Goal: Information Seeking & Learning: Learn about a topic

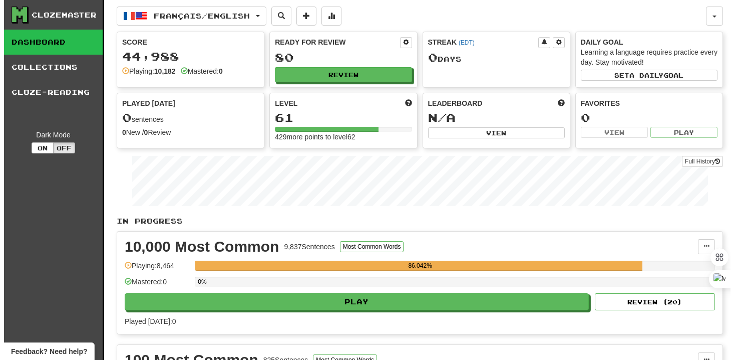
scroll to position [45, 0]
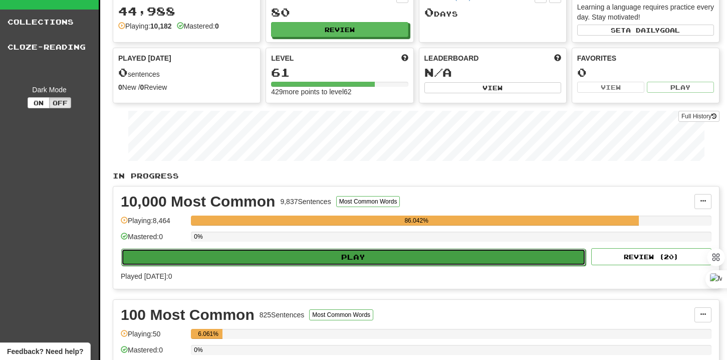
click at [389, 254] on button "Play" at bounding box center [353, 256] width 464 height 17
select select "**"
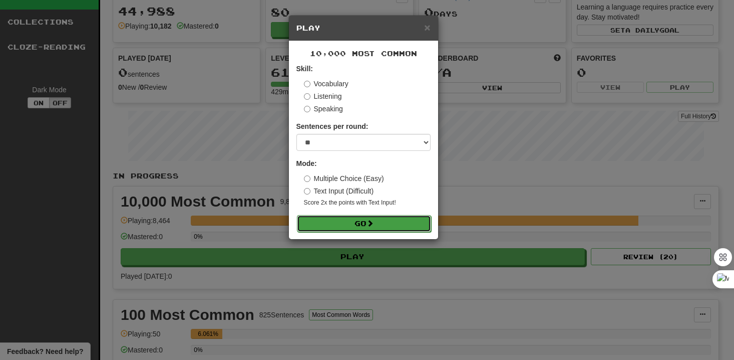
click at [374, 220] on span at bounding box center [370, 222] width 7 height 7
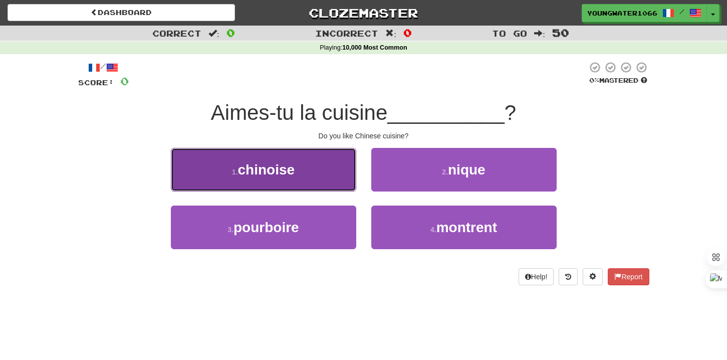
click at [329, 174] on button "1 . [DEMOGRAPHIC_DATA]" at bounding box center [263, 170] width 185 height 44
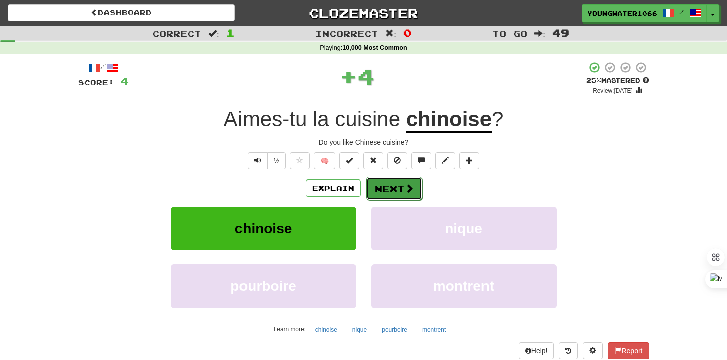
click at [394, 189] on button "Next" at bounding box center [394, 188] width 56 height 23
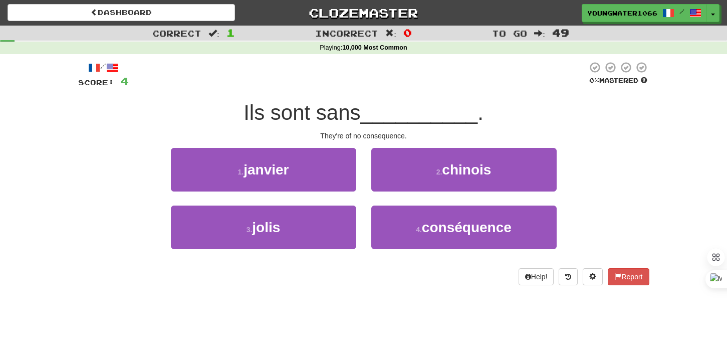
click at [479, 204] on div "2 . [DEMOGRAPHIC_DATA]" at bounding box center [464, 177] width 200 height 58
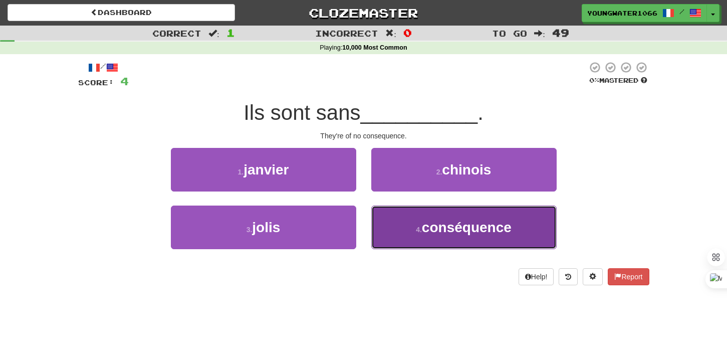
click at [479, 221] on span "conséquence" at bounding box center [467, 227] width 90 height 16
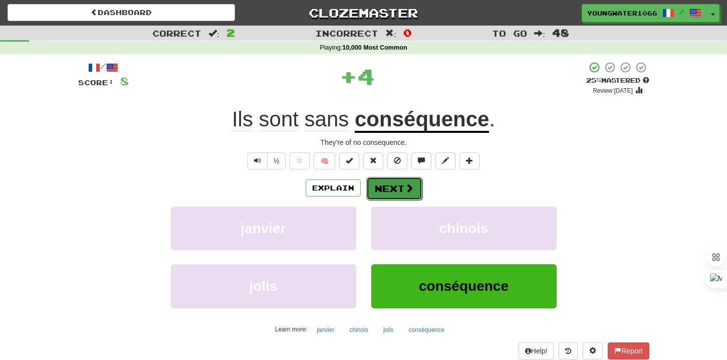
click at [406, 194] on button "Next" at bounding box center [394, 188] width 56 height 23
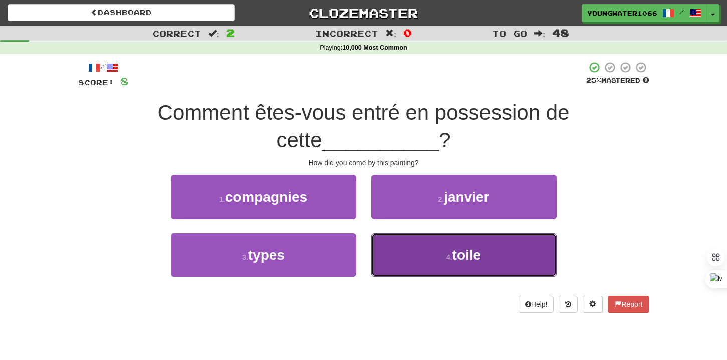
click at [411, 246] on button "4 . toile" at bounding box center [463, 255] width 185 height 44
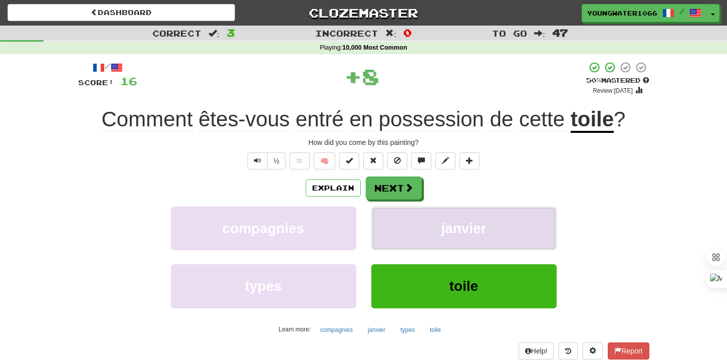
click at [402, 209] on button "janvier" at bounding box center [463, 228] width 185 height 44
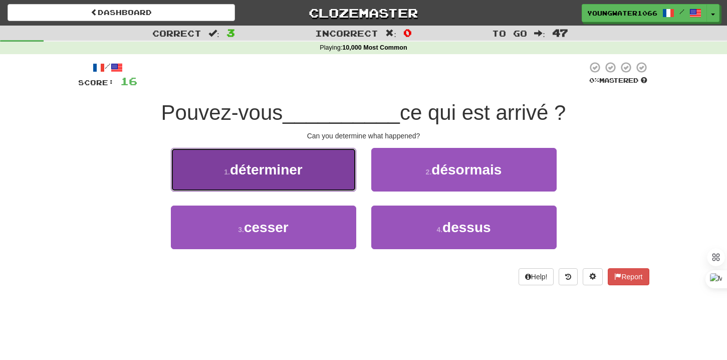
click at [316, 186] on button "1 . déterminer" at bounding box center [263, 170] width 185 height 44
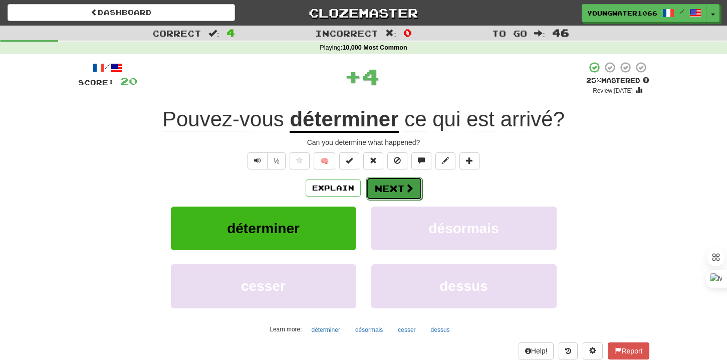
click at [385, 186] on button "Next" at bounding box center [394, 188] width 56 height 23
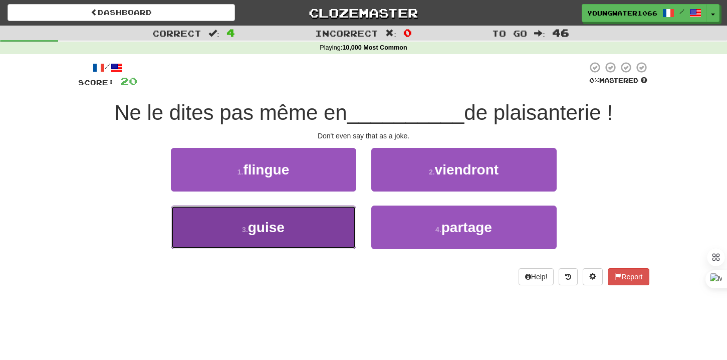
click at [318, 228] on button "3 . guise" at bounding box center [263, 227] width 185 height 44
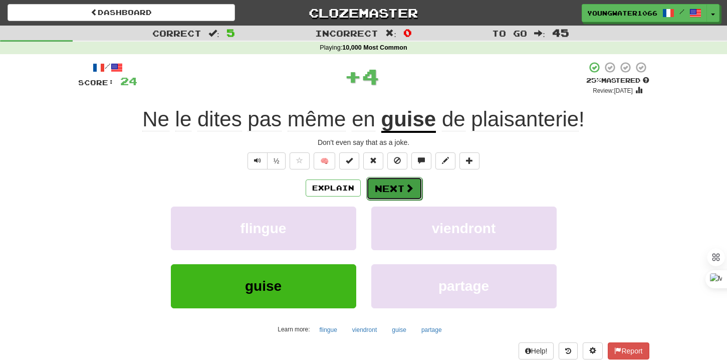
click at [395, 186] on button "Next" at bounding box center [394, 188] width 56 height 23
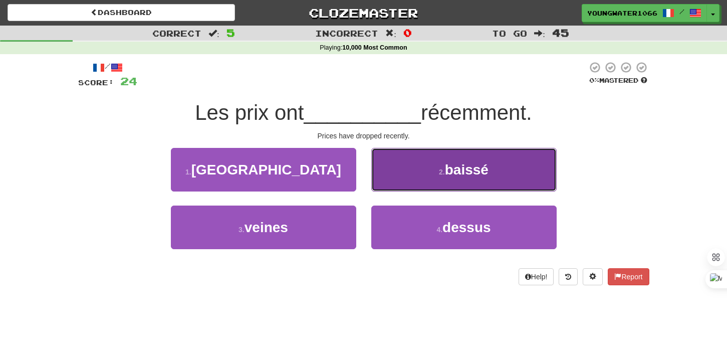
click at [409, 187] on button "2 . baissé" at bounding box center [463, 170] width 185 height 44
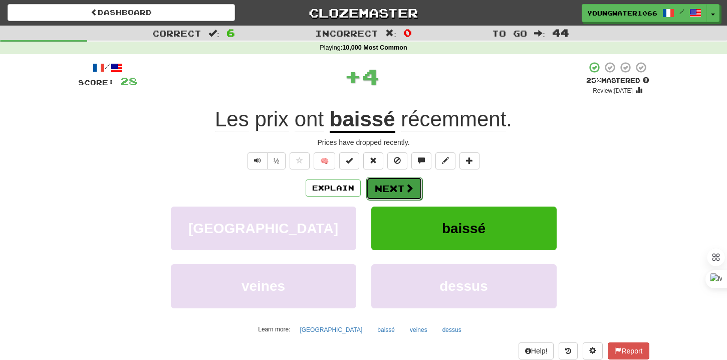
click at [400, 192] on button "Next" at bounding box center [394, 188] width 56 height 23
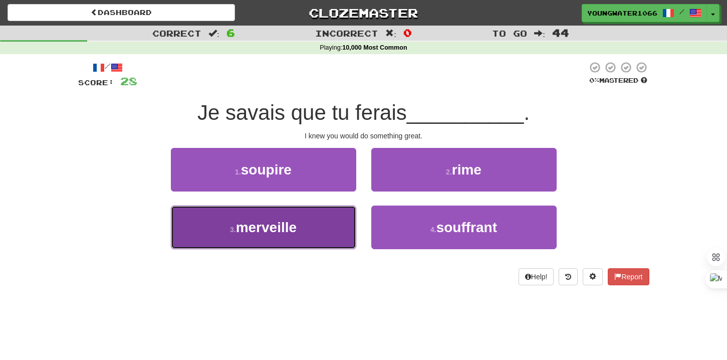
click at [326, 236] on button "3 . [GEOGRAPHIC_DATA]" at bounding box center [263, 227] width 185 height 44
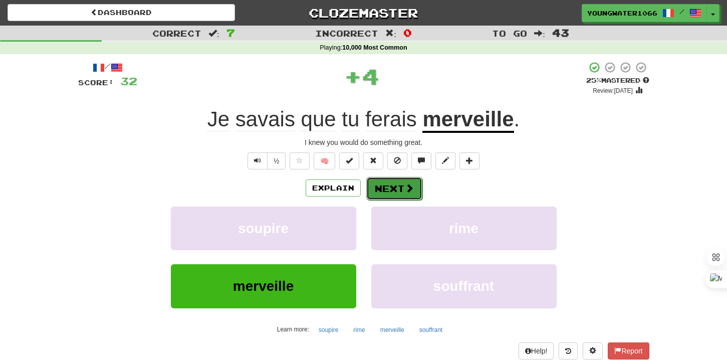
click at [383, 192] on button "Next" at bounding box center [394, 188] width 56 height 23
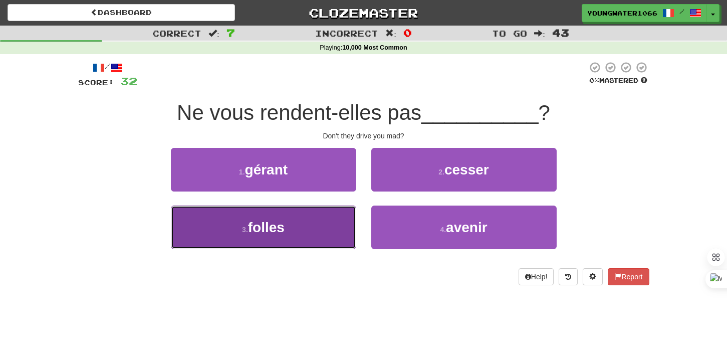
click at [327, 223] on button "3 . folles" at bounding box center [263, 227] width 185 height 44
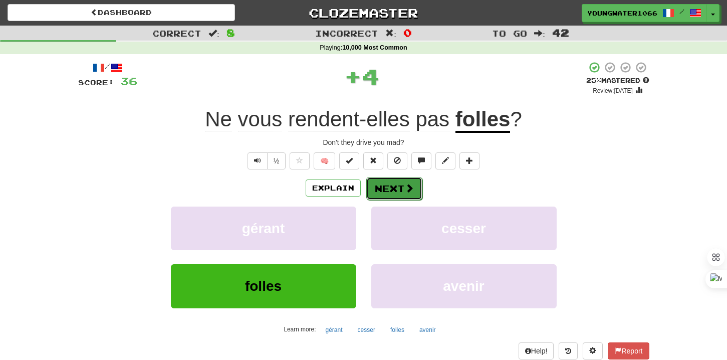
click at [386, 179] on button "Next" at bounding box center [394, 188] width 56 height 23
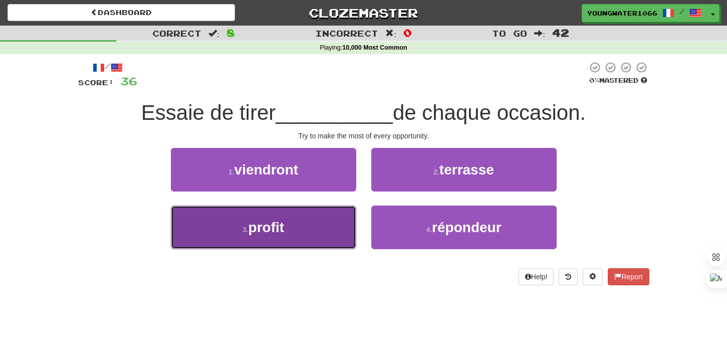
click at [333, 224] on button "3 . profit" at bounding box center [263, 227] width 185 height 44
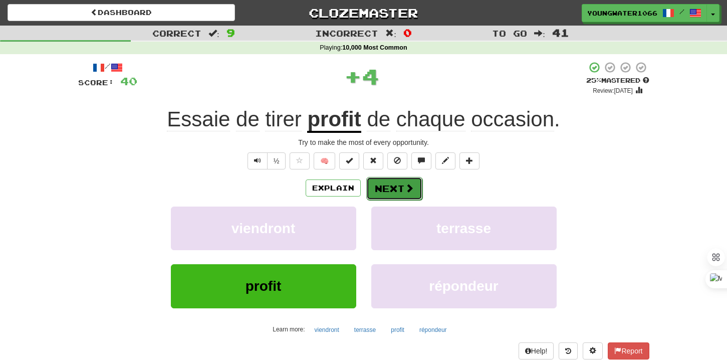
click at [381, 190] on button "Next" at bounding box center [394, 188] width 56 height 23
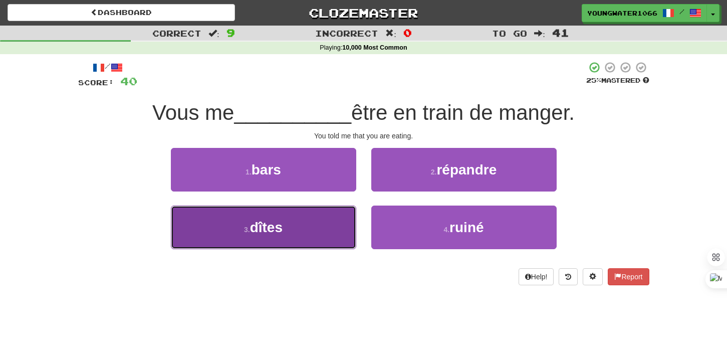
click at [331, 226] on button "3 . dîtes" at bounding box center [263, 227] width 185 height 44
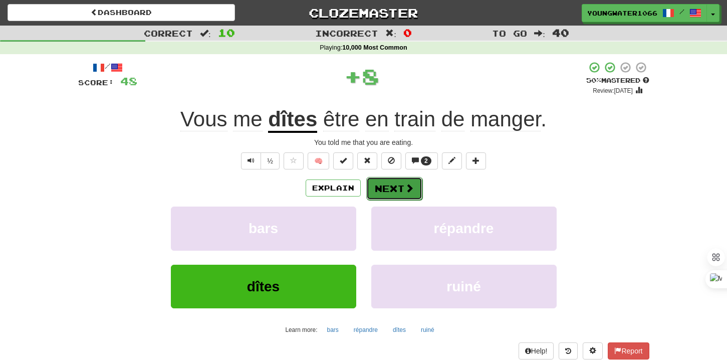
click at [395, 192] on button "Next" at bounding box center [394, 188] width 56 height 23
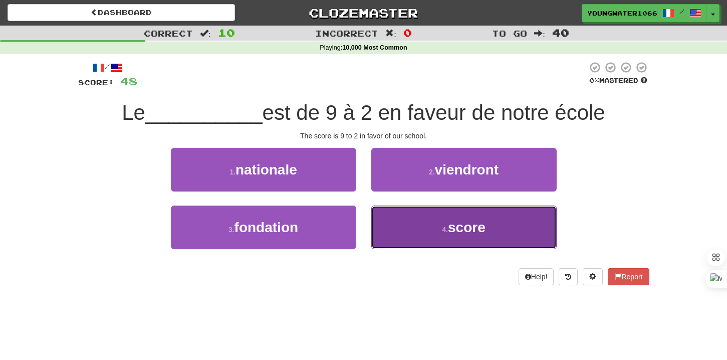
click at [393, 225] on button "4 . score" at bounding box center [463, 227] width 185 height 44
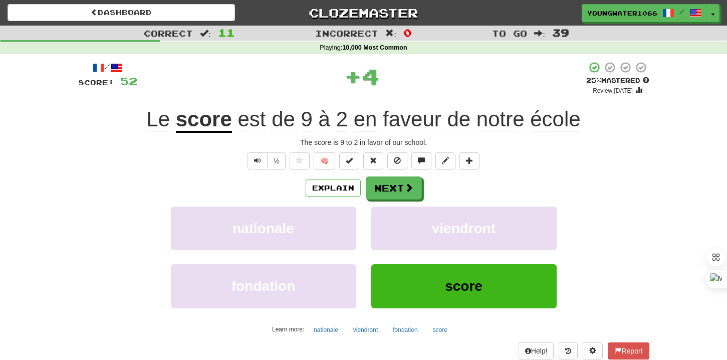
click at [393, 200] on div "Explain Next nationale viendront fondation score Learn more: nationale viendron…" at bounding box center [363, 256] width 571 height 161
click at [392, 192] on button "Next" at bounding box center [394, 188] width 56 height 23
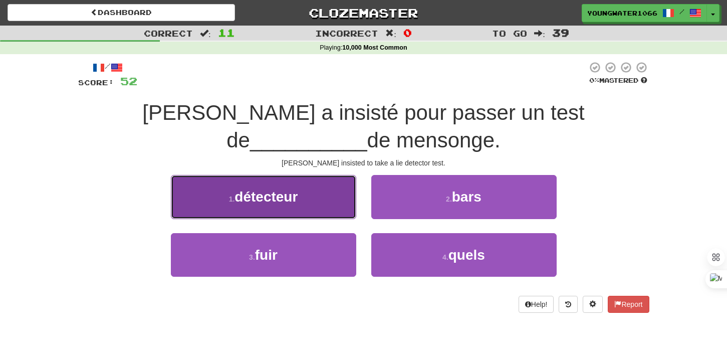
click at [338, 209] on button "1 . détecteur" at bounding box center [263, 197] width 185 height 44
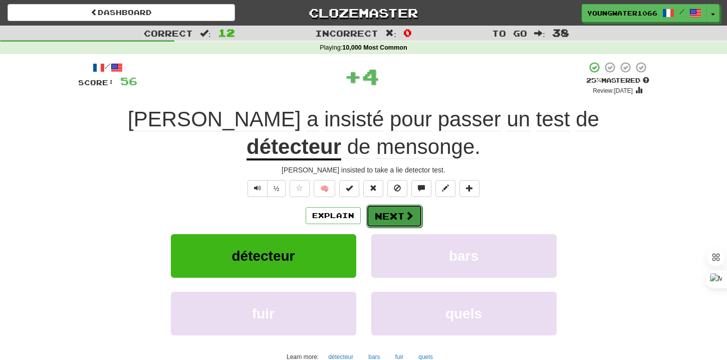
click at [401, 212] on button "Next" at bounding box center [394, 215] width 56 height 23
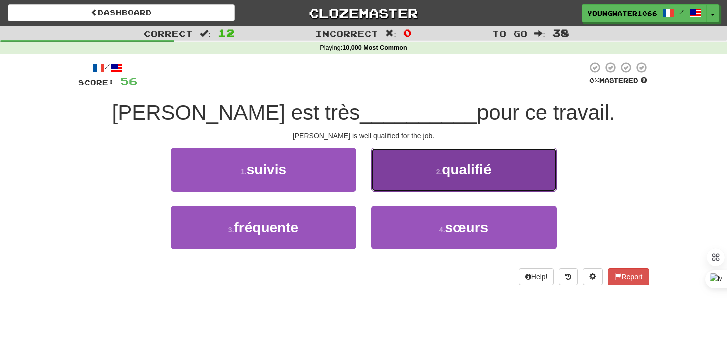
click at [411, 179] on button "2 . qualifié" at bounding box center [463, 170] width 185 height 44
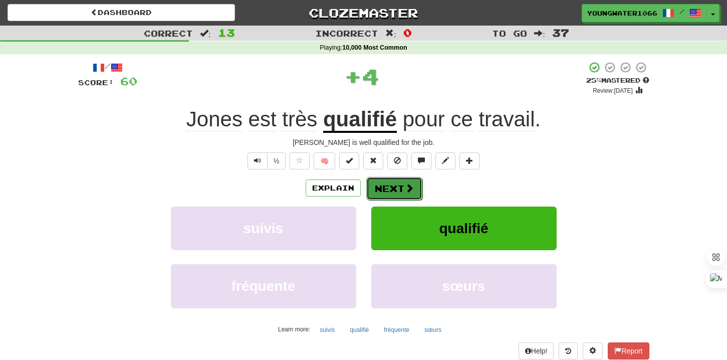
click at [400, 189] on button "Next" at bounding box center [394, 188] width 56 height 23
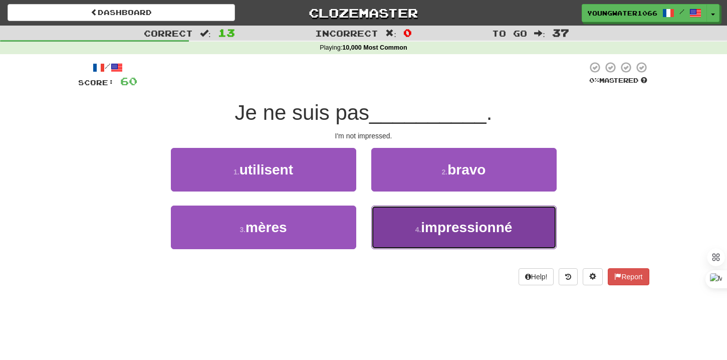
click at [419, 216] on button "4 . impressionné" at bounding box center [463, 227] width 185 height 44
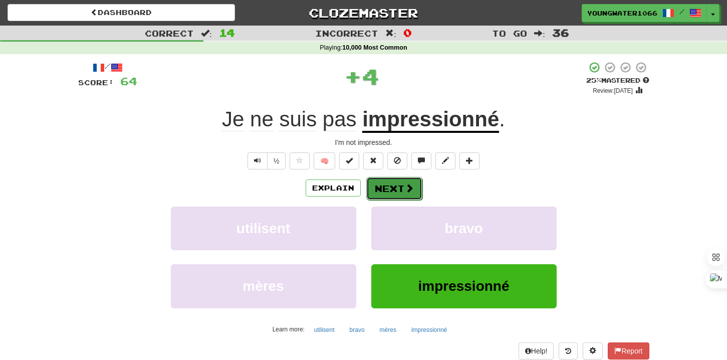
click at [393, 197] on button "Next" at bounding box center [394, 188] width 56 height 23
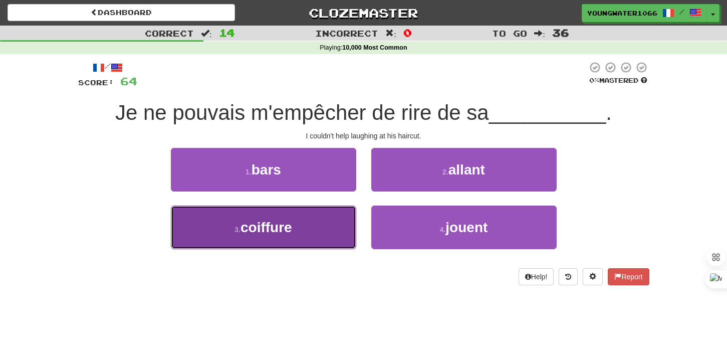
click at [334, 237] on button "3 . [GEOGRAPHIC_DATA]" at bounding box center [263, 227] width 185 height 44
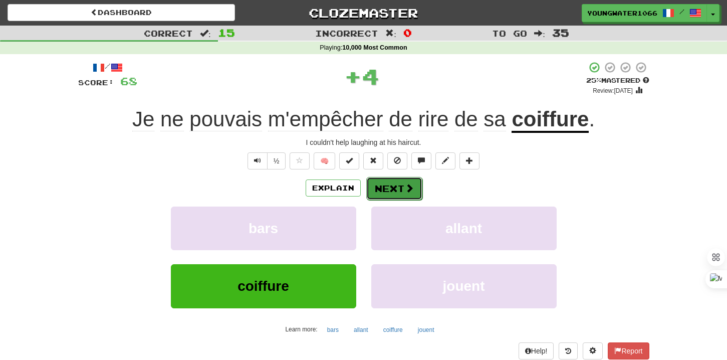
click at [386, 196] on button "Next" at bounding box center [394, 188] width 56 height 23
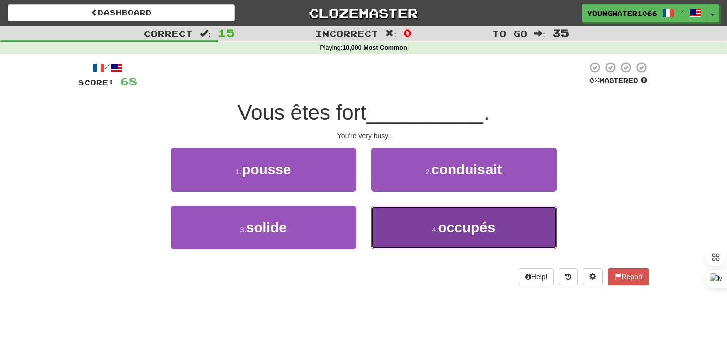
click at [394, 226] on button "4 . occupés" at bounding box center [463, 227] width 185 height 44
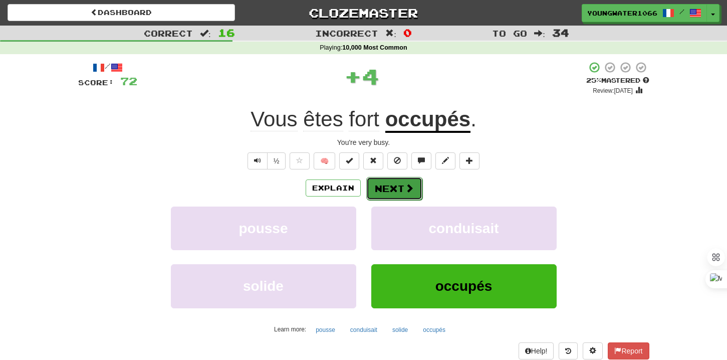
click at [391, 191] on button "Next" at bounding box center [394, 188] width 56 height 23
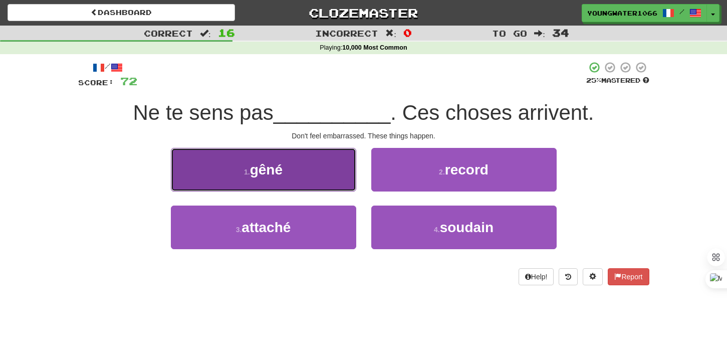
click at [334, 179] on button "1 . gêné" at bounding box center [263, 170] width 185 height 44
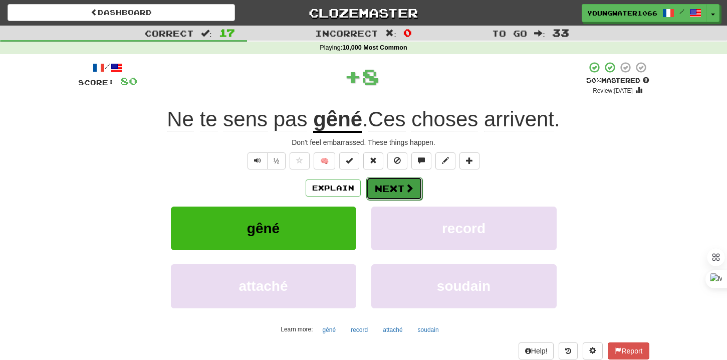
click at [401, 189] on button "Next" at bounding box center [394, 188] width 56 height 23
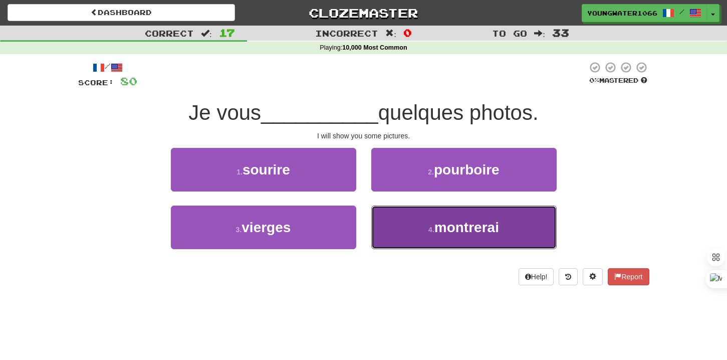
click at [381, 221] on button "4 . montrerai" at bounding box center [463, 227] width 185 height 44
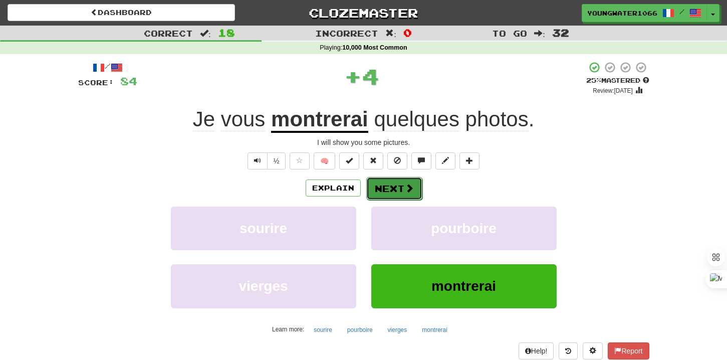
click at [381, 189] on button "Next" at bounding box center [394, 188] width 56 height 23
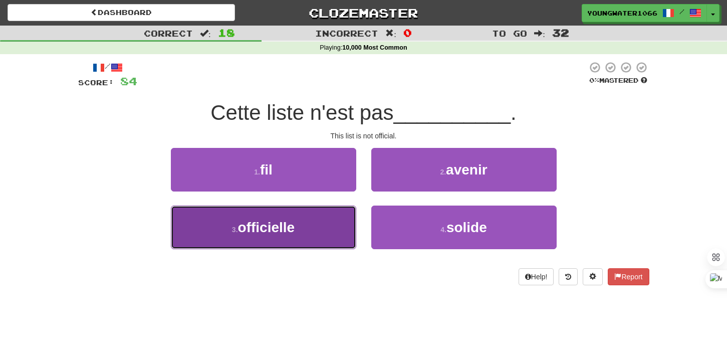
click at [348, 226] on button "3 . officielle" at bounding box center [263, 227] width 185 height 44
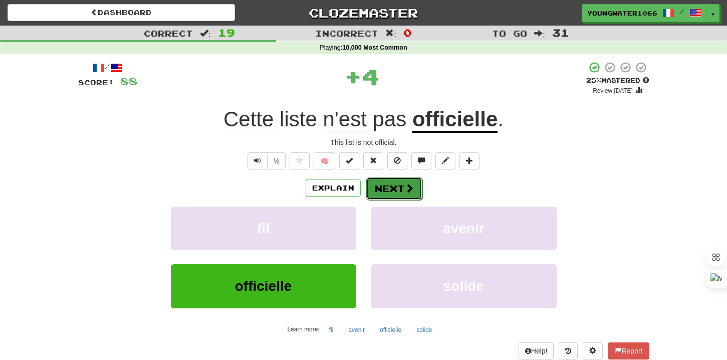
click at [403, 183] on button "Next" at bounding box center [394, 188] width 56 height 23
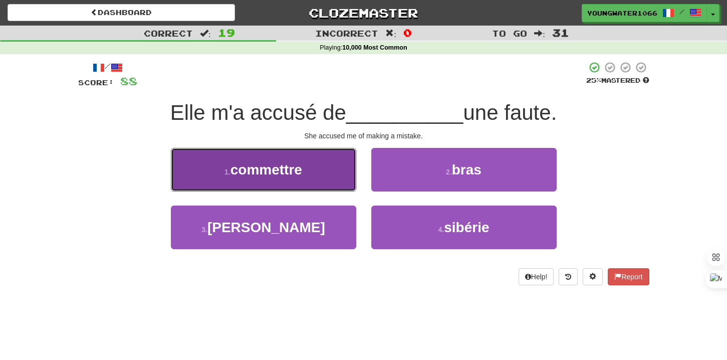
click at [337, 186] on button "1 . commettre" at bounding box center [263, 170] width 185 height 44
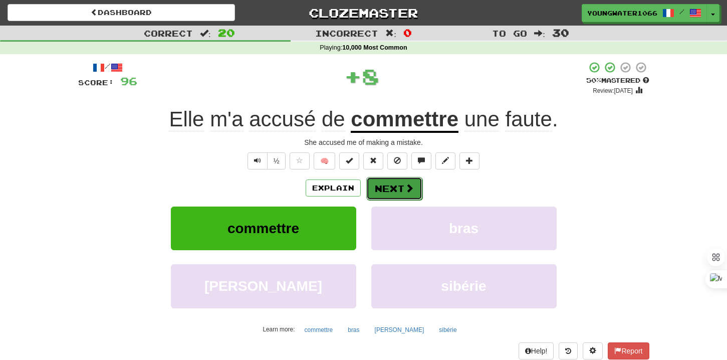
click at [385, 188] on button "Next" at bounding box center [394, 188] width 56 height 23
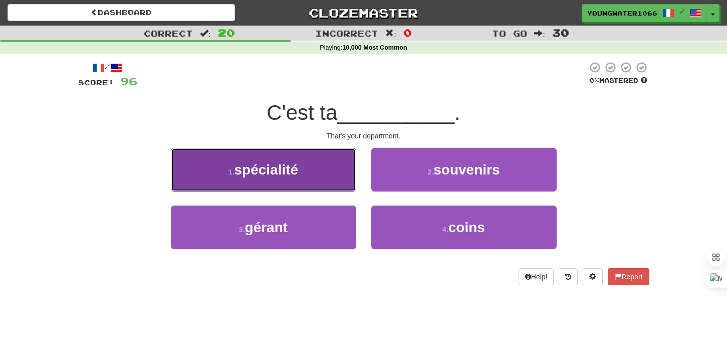
click at [331, 185] on button "1 . spécialité" at bounding box center [263, 170] width 185 height 44
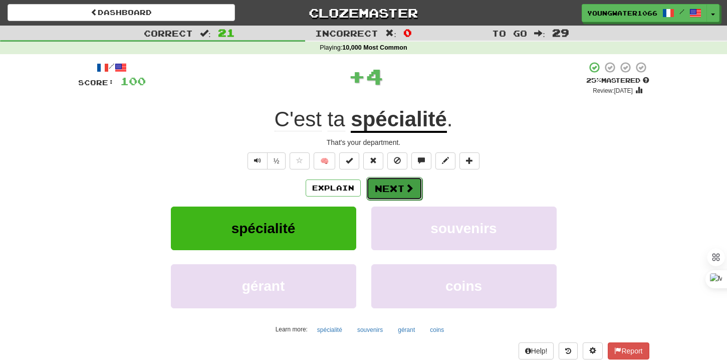
click at [388, 186] on button "Next" at bounding box center [394, 188] width 56 height 23
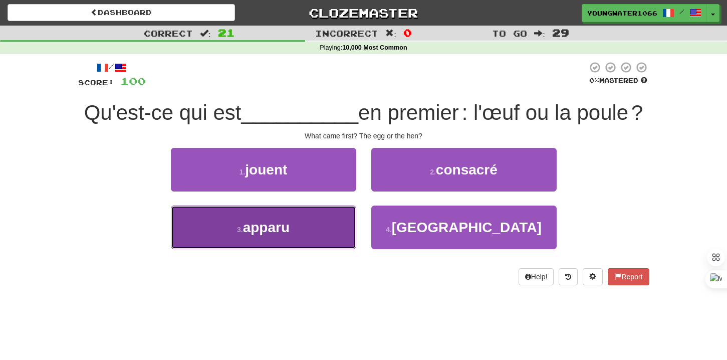
click at [355, 220] on button "3 . apparu" at bounding box center [263, 227] width 185 height 44
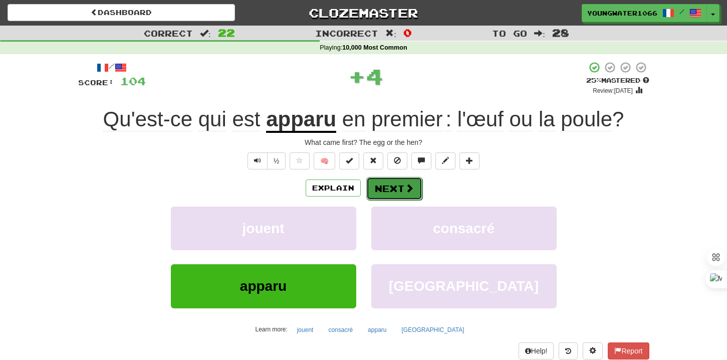
click at [406, 182] on button "Next" at bounding box center [394, 188] width 56 height 23
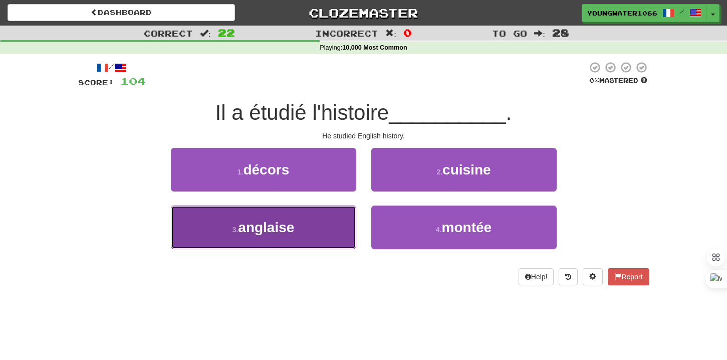
click at [333, 228] on button "3 . [DEMOGRAPHIC_DATA]" at bounding box center [263, 227] width 185 height 44
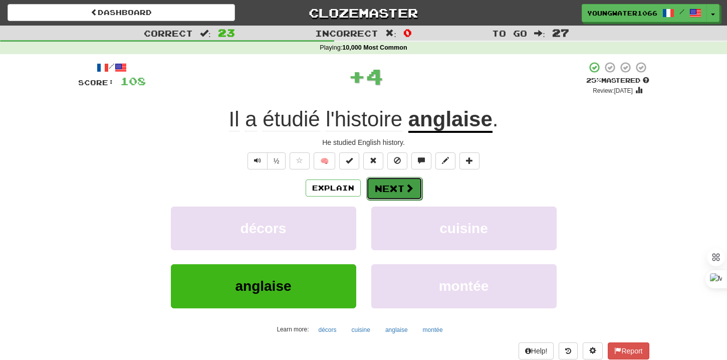
click at [397, 189] on button "Next" at bounding box center [394, 188] width 56 height 23
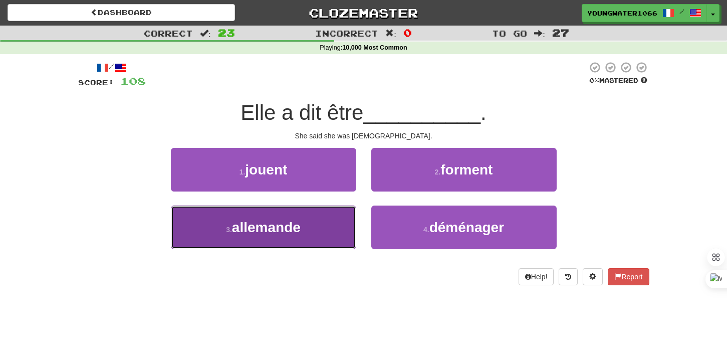
click at [338, 220] on button "3 . [DEMOGRAPHIC_DATA]" at bounding box center [263, 227] width 185 height 44
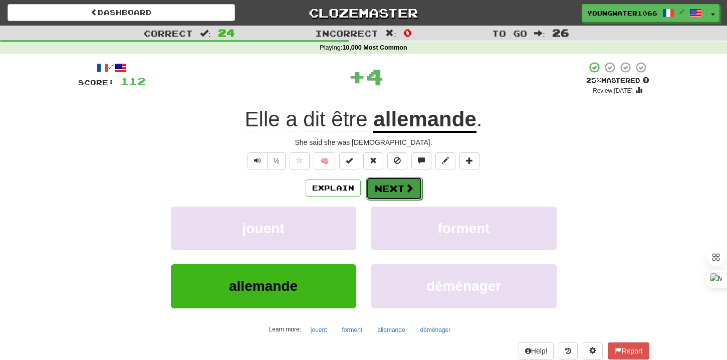
click at [387, 183] on button "Next" at bounding box center [394, 188] width 56 height 23
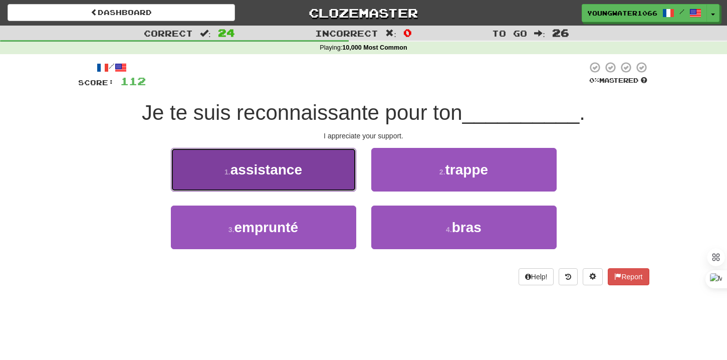
click at [318, 178] on button "1 . assistance" at bounding box center [263, 170] width 185 height 44
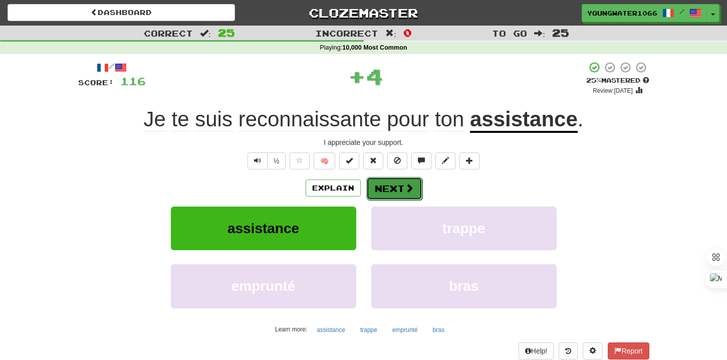
click at [382, 195] on button "Next" at bounding box center [394, 188] width 56 height 23
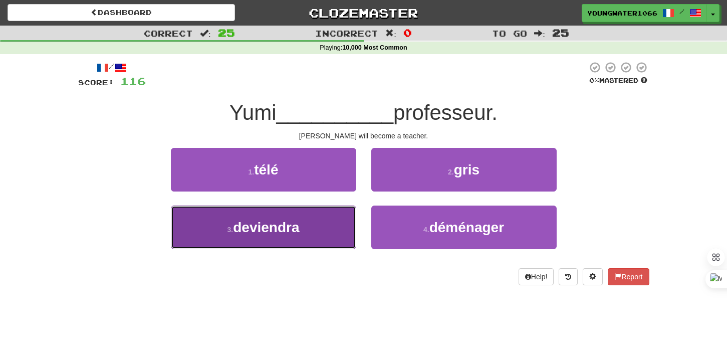
click at [321, 226] on button "3 . deviendra" at bounding box center [263, 227] width 185 height 44
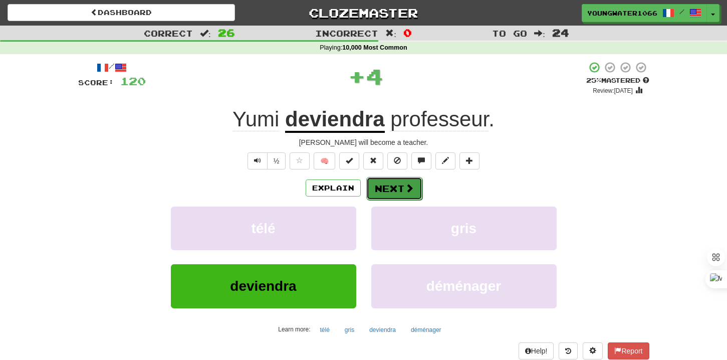
click at [382, 191] on button "Next" at bounding box center [394, 188] width 56 height 23
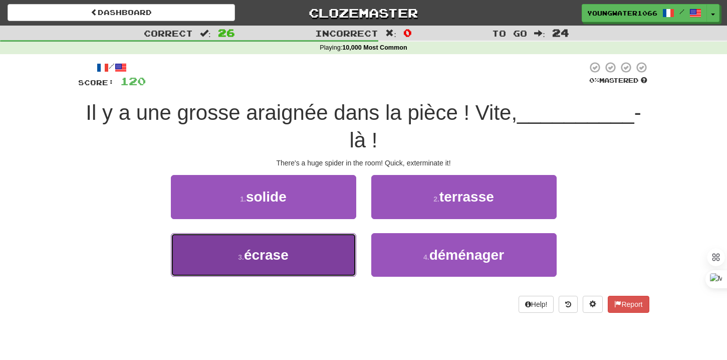
click at [310, 265] on button "3 . écrase" at bounding box center [263, 255] width 185 height 44
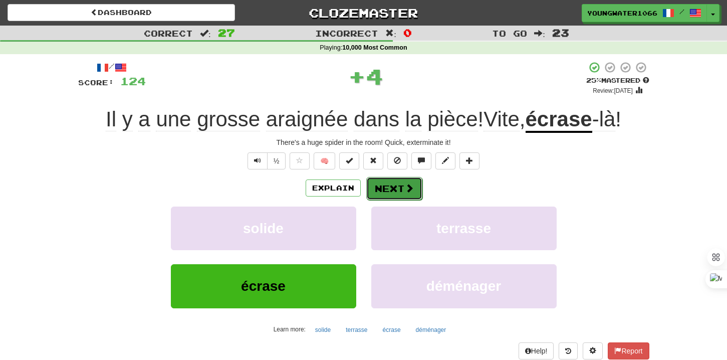
click at [385, 187] on button "Next" at bounding box center [394, 188] width 56 height 23
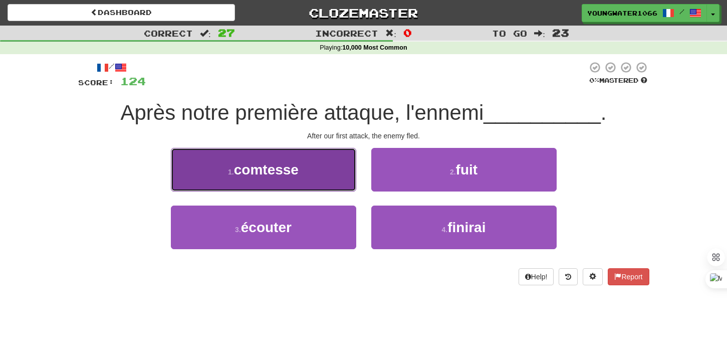
click at [326, 184] on button "1 . comtesse" at bounding box center [263, 170] width 185 height 44
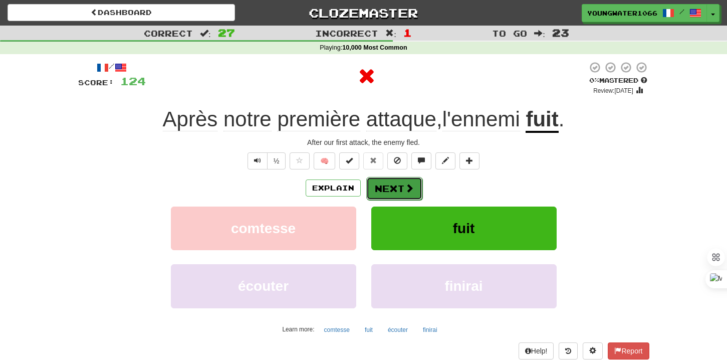
click at [400, 198] on button "Next" at bounding box center [394, 188] width 56 height 23
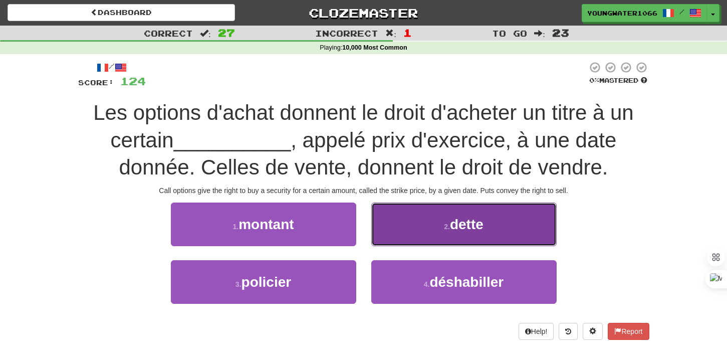
click at [399, 231] on button "2 . dette" at bounding box center [463, 224] width 185 height 44
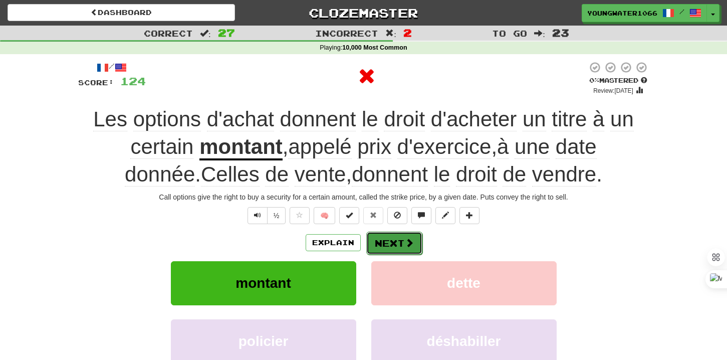
click at [396, 234] on button "Next" at bounding box center [394, 242] width 56 height 23
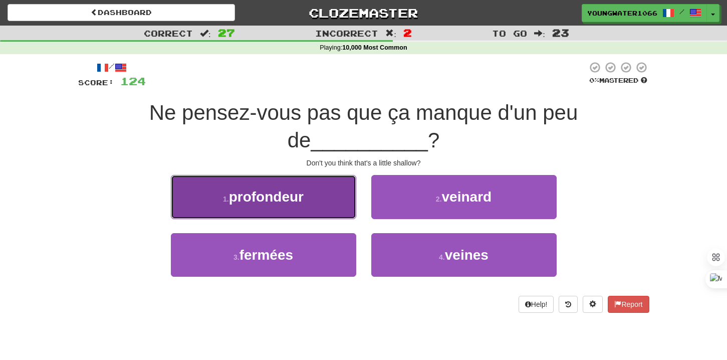
click at [328, 200] on button "1 . profondeur" at bounding box center [263, 197] width 185 height 44
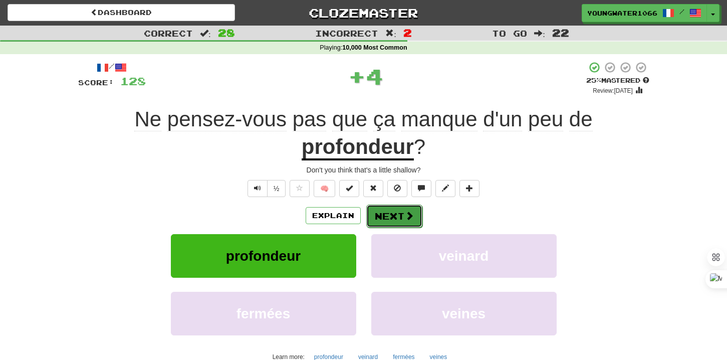
click at [384, 223] on button "Next" at bounding box center [394, 215] width 56 height 23
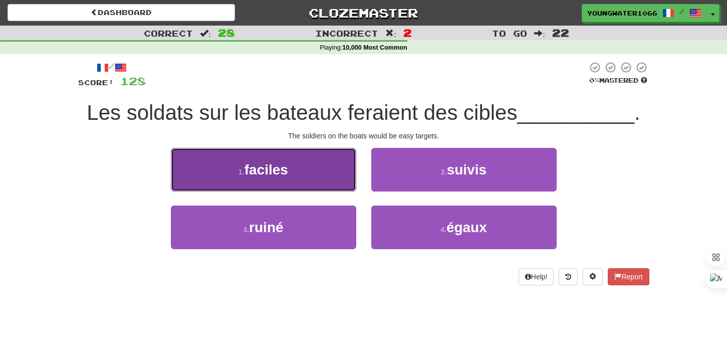
click at [336, 183] on button "1 . faciles" at bounding box center [263, 170] width 185 height 44
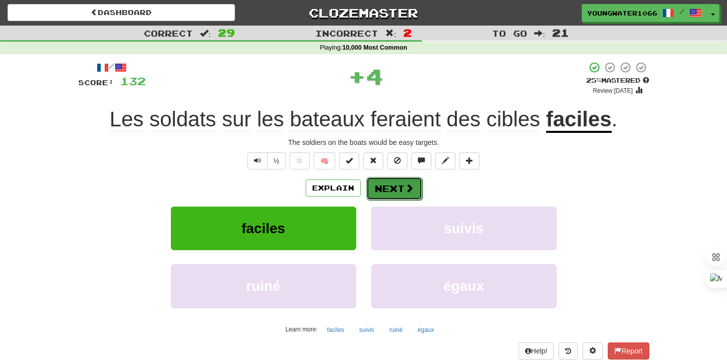
click at [381, 187] on button "Next" at bounding box center [394, 188] width 56 height 23
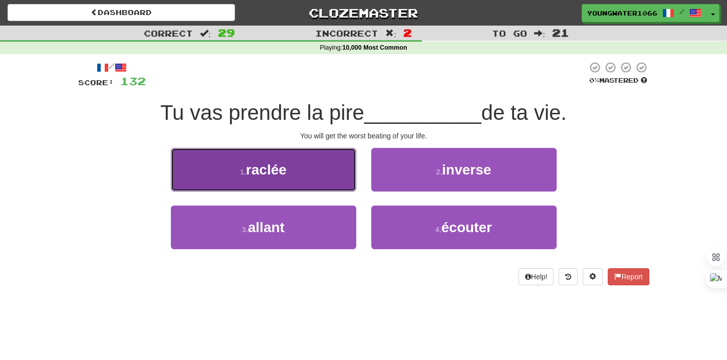
click at [333, 182] on button "1 . raclée" at bounding box center [263, 170] width 185 height 44
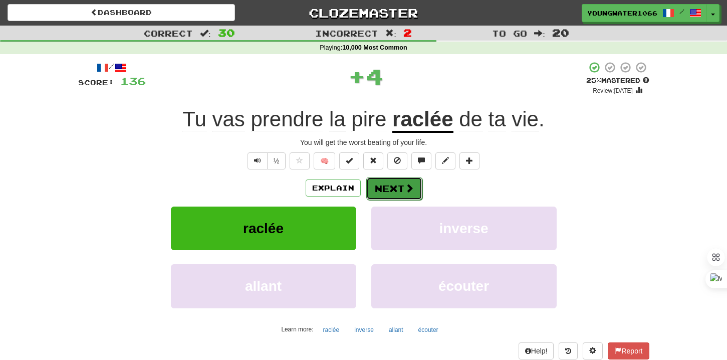
click at [380, 190] on button "Next" at bounding box center [394, 188] width 56 height 23
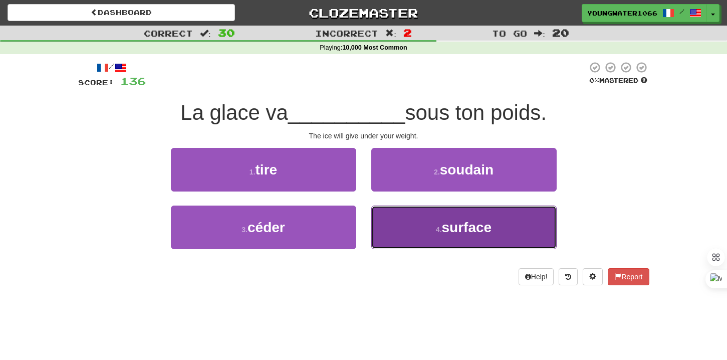
click at [381, 219] on button "4 . surface" at bounding box center [463, 227] width 185 height 44
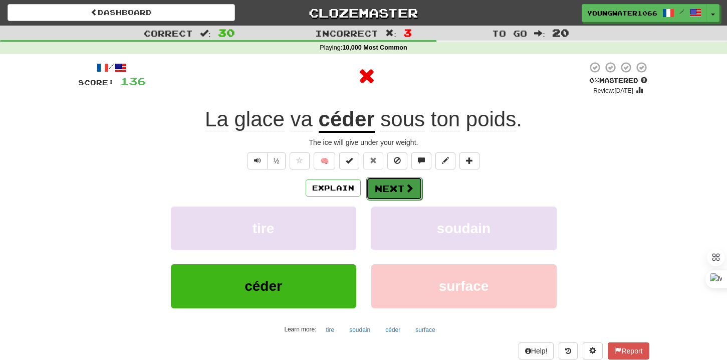
click at [380, 190] on button "Next" at bounding box center [394, 188] width 56 height 23
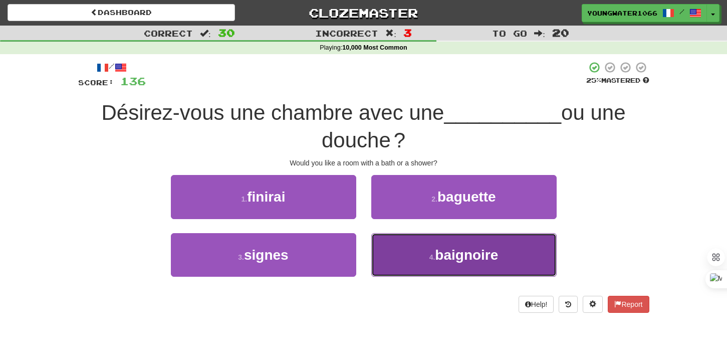
click at [388, 248] on button "4 . [GEOGRAPHIC_DATA]" at bounding box center [463, 255] width 185 height 44
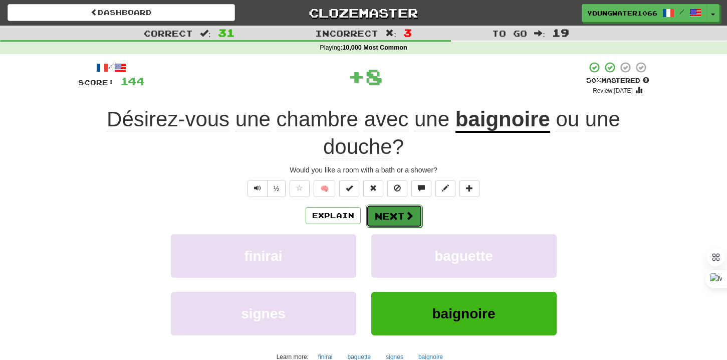
click at [388, 216] on button "Next" at bounding box center [394, 215] width 56 height 23
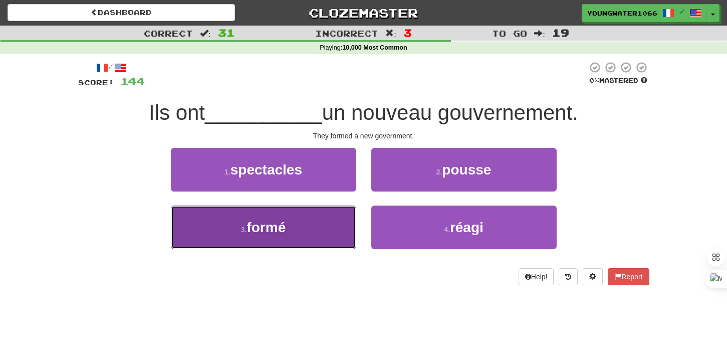
click at [335, 220] on button "3 . formé" at bounding box center [263, 227] width 185 height 44
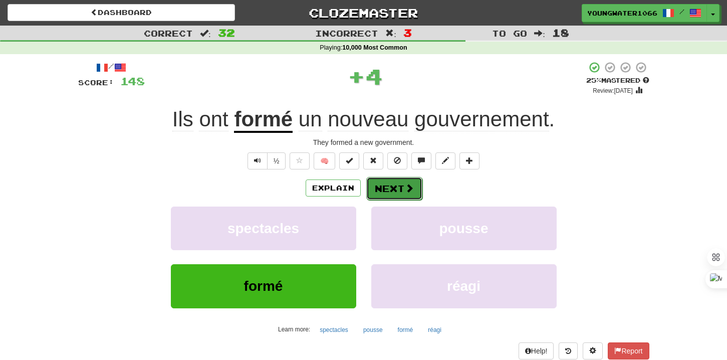
click at [402, 190] on button "Next" at bounding box center [394, 188] width 56 height 23
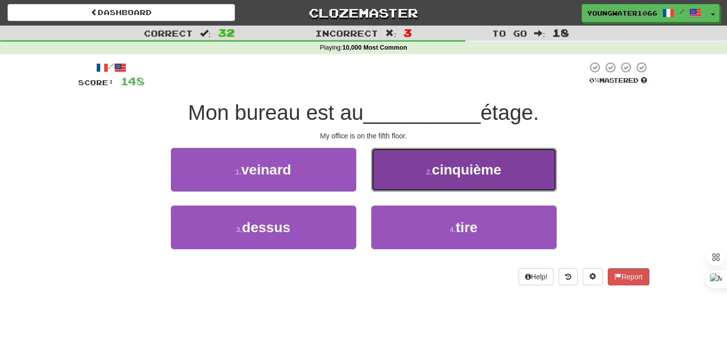
click at [414, 180] on button "2 . cinquième" at bounding box center [463, 170] width 185 height 44
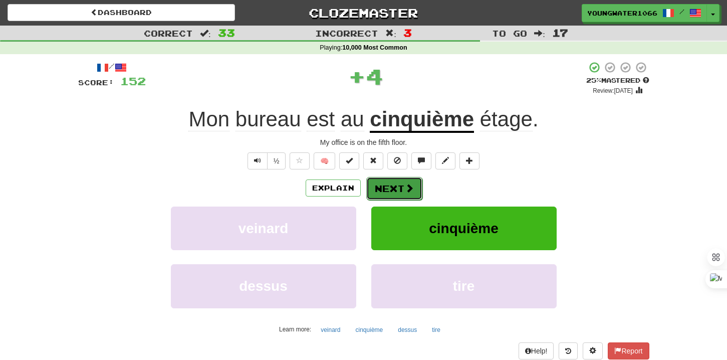
click at [397, 193] on button "Next" at bounding box center [394, 188] width 56 height 23
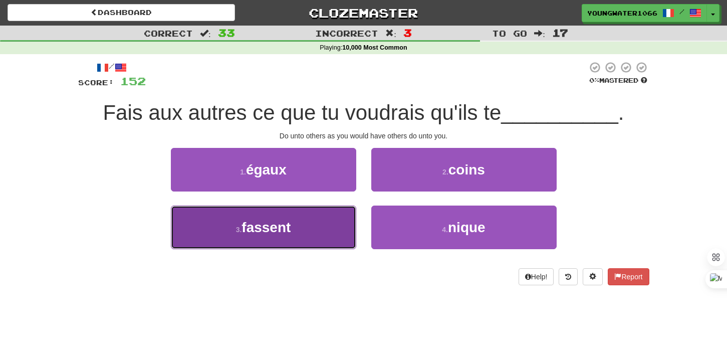
click at [333, 229] on button "3 . fassent" at bounding box center [263, 227] width 185 height 44
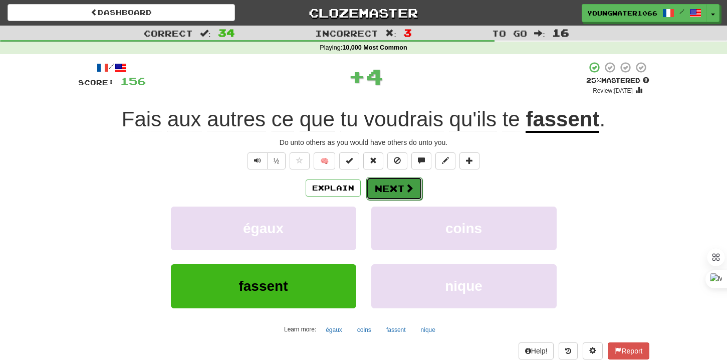
click at [401, 190] on button "Next" at bounding box center [394, 188] width 56 height 23
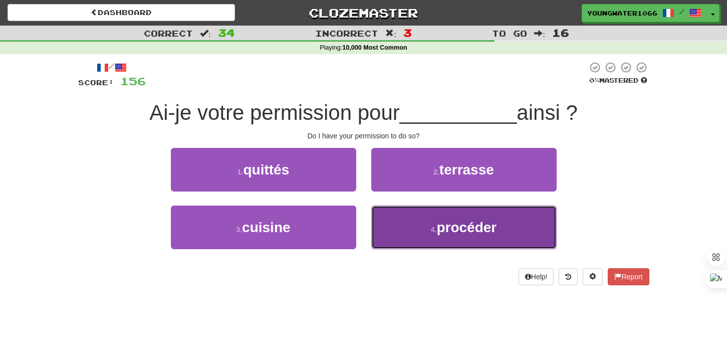
click at [389, 225] on button "4 . procéder" at bounding box center [463, 227] width 185 height 44
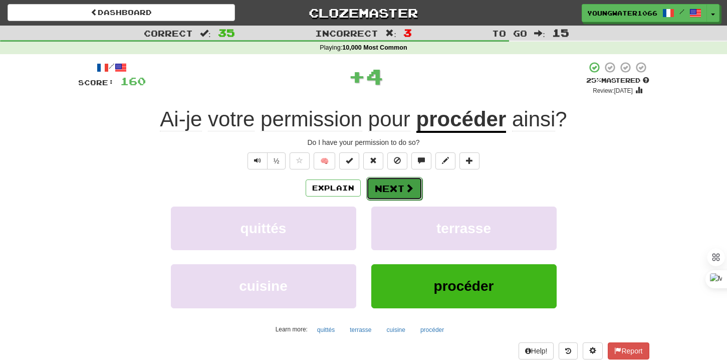
click at [389, 191] on button "Next" at bounding box center [394, 188] width 56 height 23
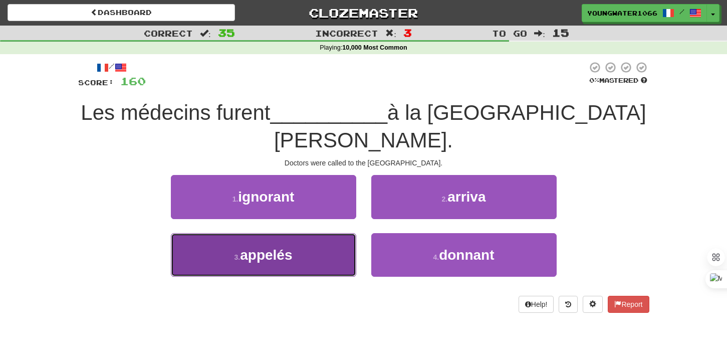
click at [341, 233] on button "3 . appelés" at bounding box center [263, 255] width 185 height 44
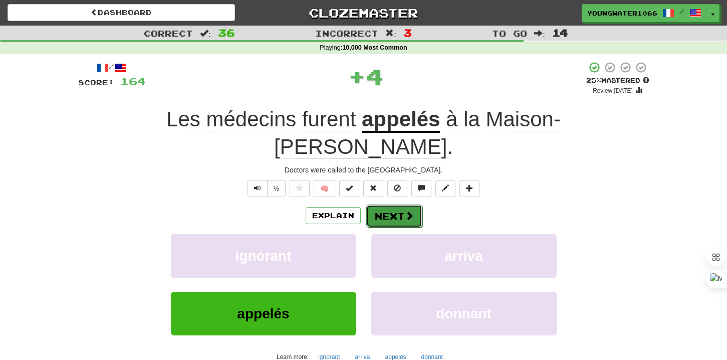
click at [387, 204] on button "Next" at bounding box center [394, 215] width 56 height 23
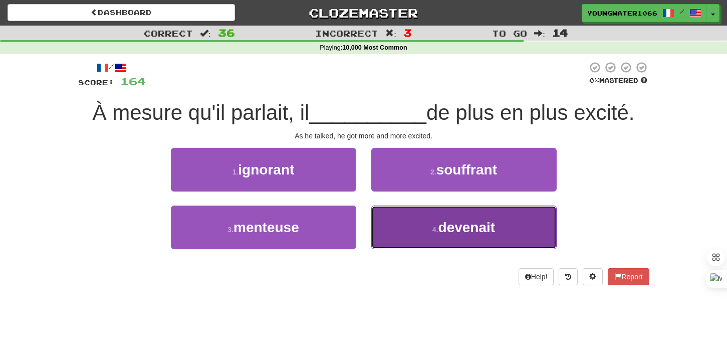
click at [388, 221] on button "4 . devenait" at bounding box center [463, 227] width 185 height 44
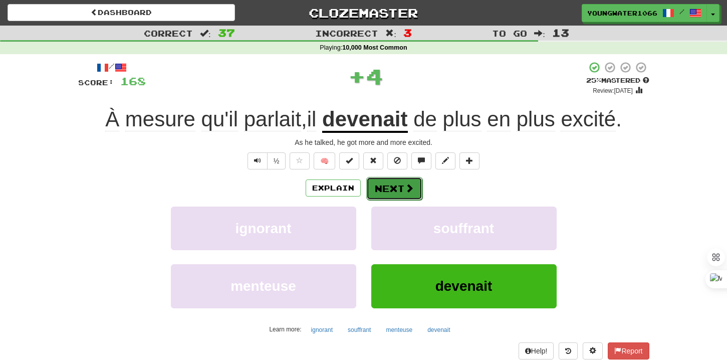
click at [388, 199] on button "Next" at bounding box center [394, 188] width 56 height 23
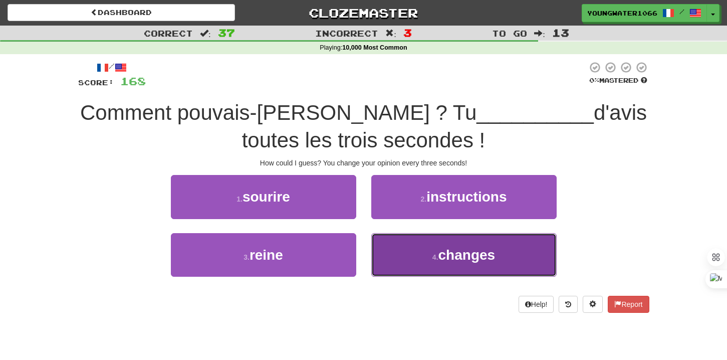
click at [389, 251] on button "4 . changes" at bounding box center [463, 255] width 185 height 44
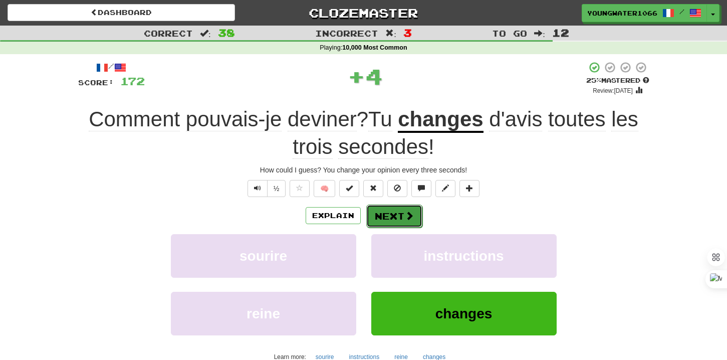
click at [389, 221] on button "Next" at bounding box center [394, 215] width 56 height 23
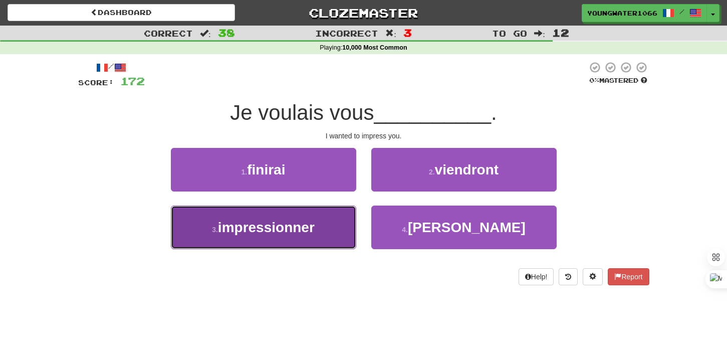
click at [341, 213] on button "3 . impressionner" at bounding box center [263, 227] width 185 height 44
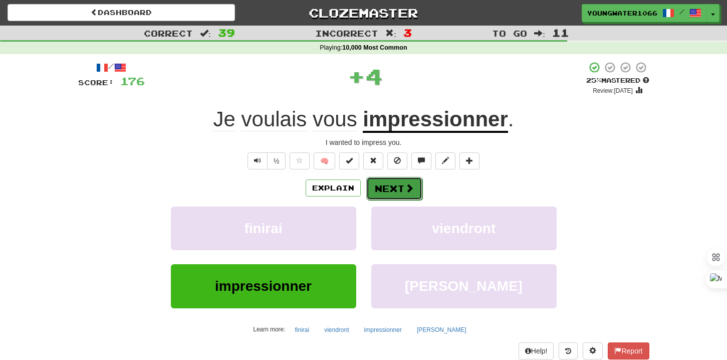
click at [382, 186] on button "Next" at bounding box center [394, 188] width 56 height 23
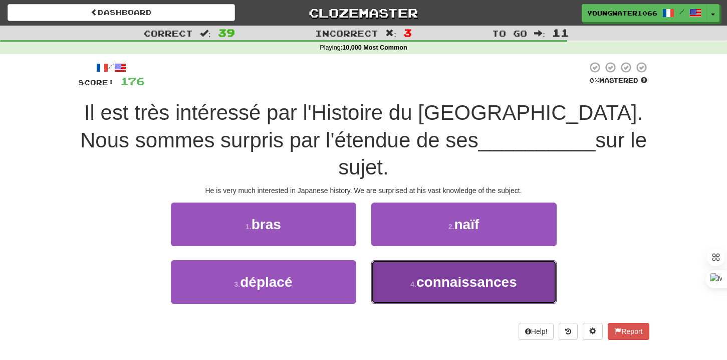
click at [385, 260] on button "4 . connaissances" at bounding box center [463, 282] width 185 height 44
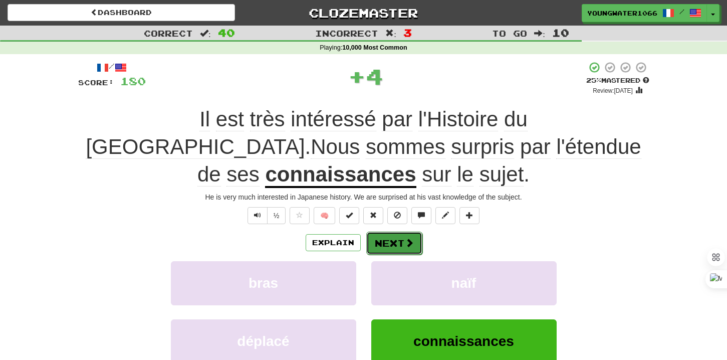
click at [385, 231] on button "Next" at bounding box center [394, 242] width 56 height 23
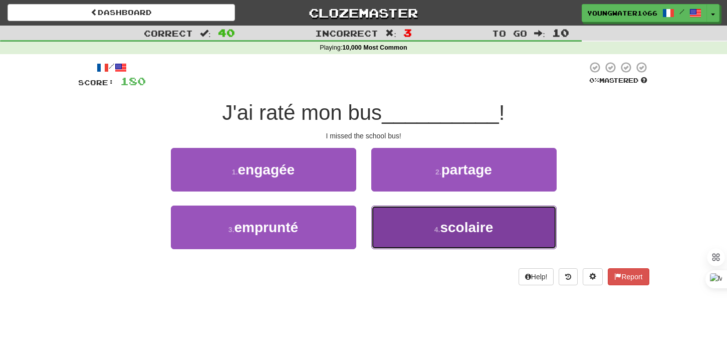
click at [389, 231] on button "4 . scolaire" at bounding box center [463, 227] width 185 height 44
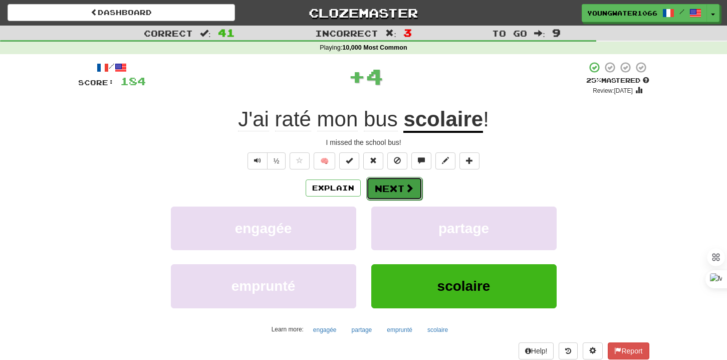
click at [389, 191] on button "Next" at bounding box center [394, 188] width 56 height 23
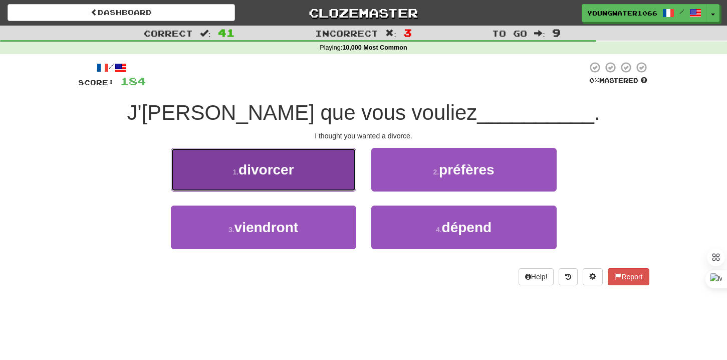
click at [316, 180] on button "1 . divorcer" at bounding box center [263, 170] width 185 height 44
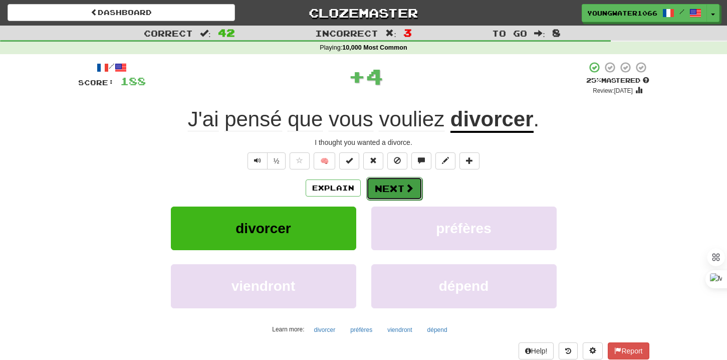
click at [383, 192] on button "Next" at bounding box center [394, 188] width 56 height 23
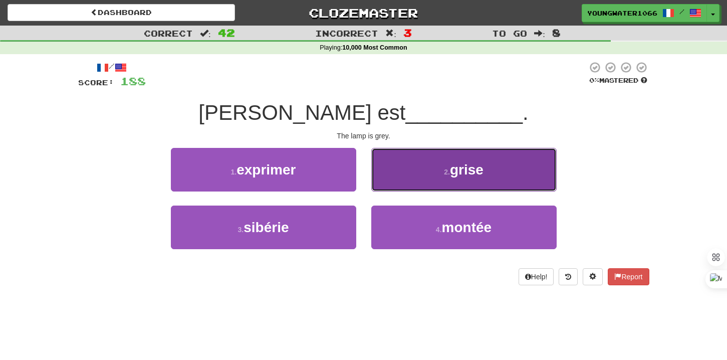
click at [390, 187] on button "2 . [PERSON_NAME]" at bounding box center [463, 170] width 185 height 44
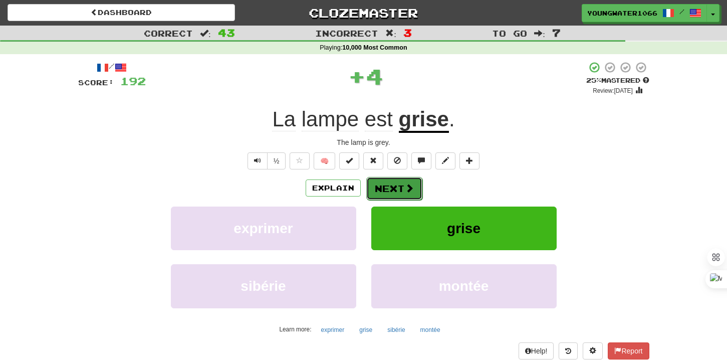
click at [382, 196] on button "Next" at bounding box center [394, 188] width 56 height 23
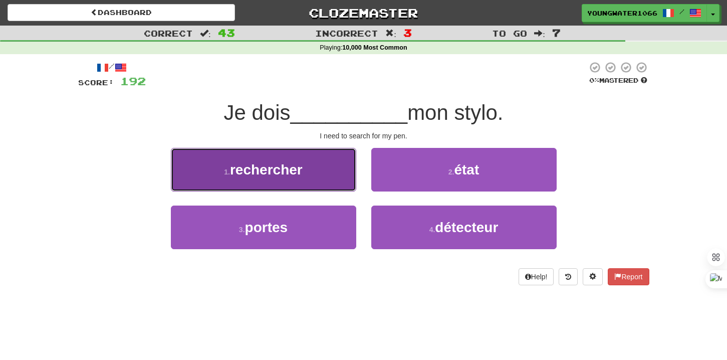
click at [333, 184] on button "1 . rechercher" at bounding box center [263, 170] width 185 height 44
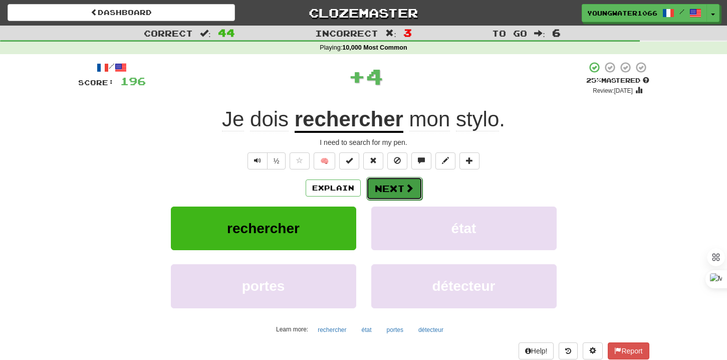
click at [387, 185] on button "Next" at bounding box center [394, 188] width 56 height 23
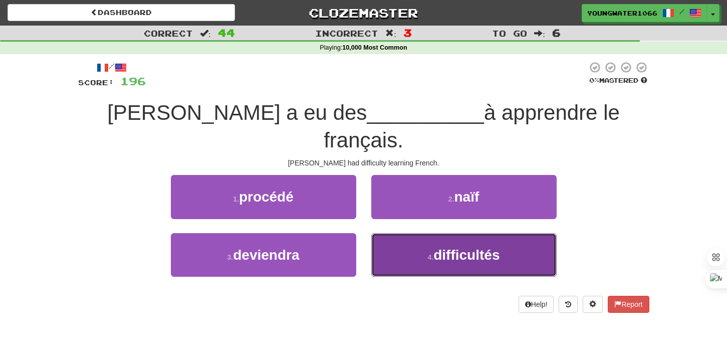
click at [378, 233] on button "4 . difficultés" at bounding box center [463, 255] width 185 height 44
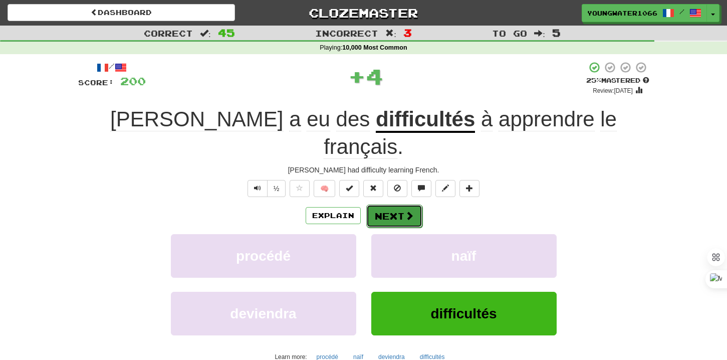
click at [378, 204] on button "Next" at bounding box center [394, 215] width 56 height 23
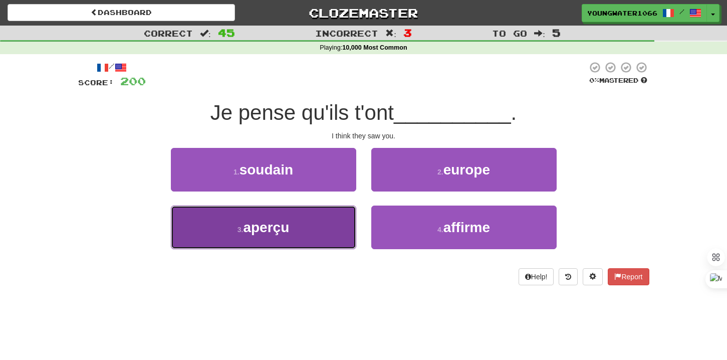
click at [346, 219] on button "3 . [GEOGRAPHIC_DATA]" at bounding box center [263, 227] width 185 height 44
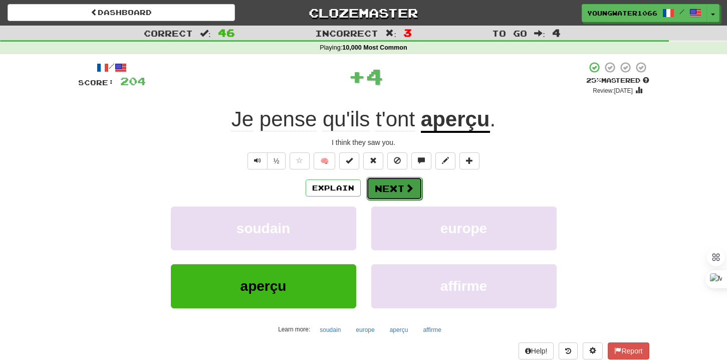
click at [390, 195] on button "Next" at bounding box center [394, 188] width 56 height 23
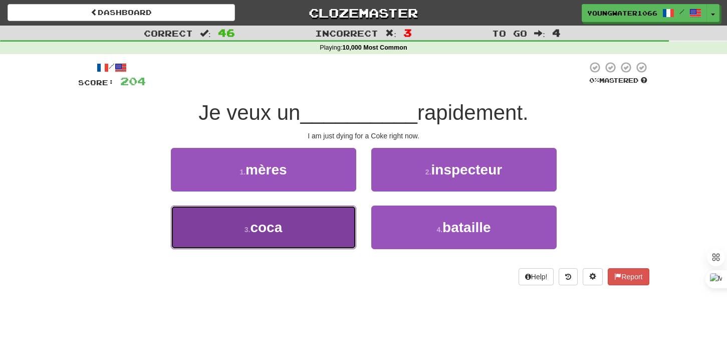
click at [346, 216] on button "3 . coca" at bounding box center [263, 227] width 185 height 44
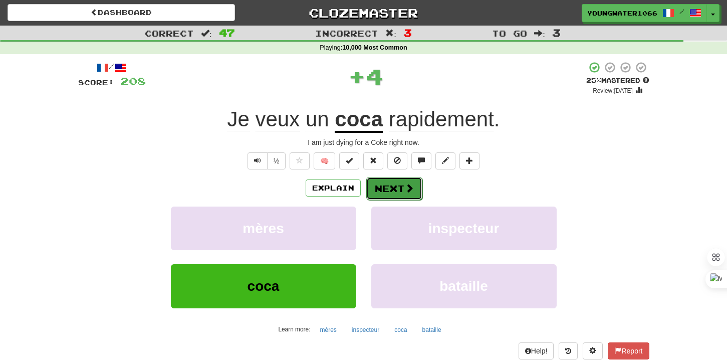
click at [384, 189] on button "Next" at bounding box center [394, 188] width 56 height 23
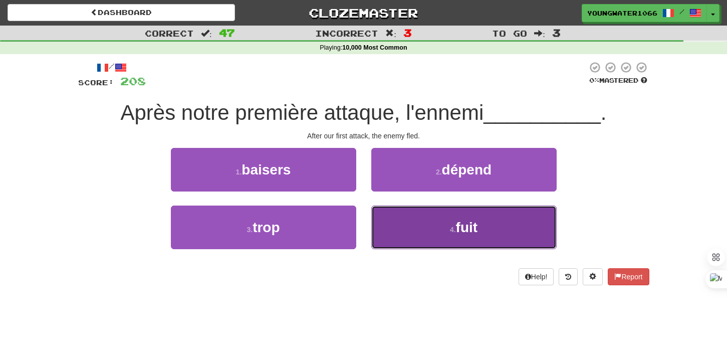
click at [380, 219] on button "4 . fuit" at bounding box center [463, 227] width 185 height 44
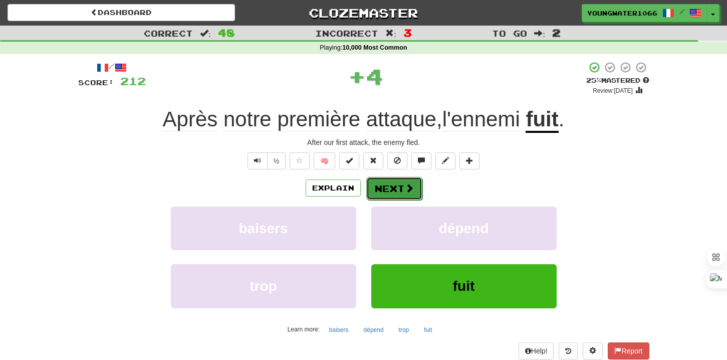
click at [380, 182] on button "Next" at bounding box center [394, 188] width 56 height 23
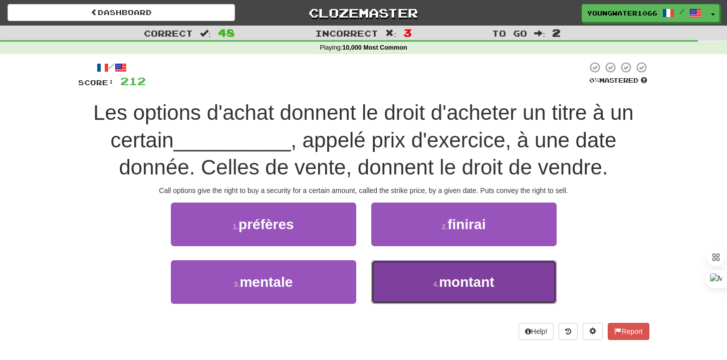
click at [394, 276] on button "4 . montant" at bounding box center [463, 282] width 185 height 44
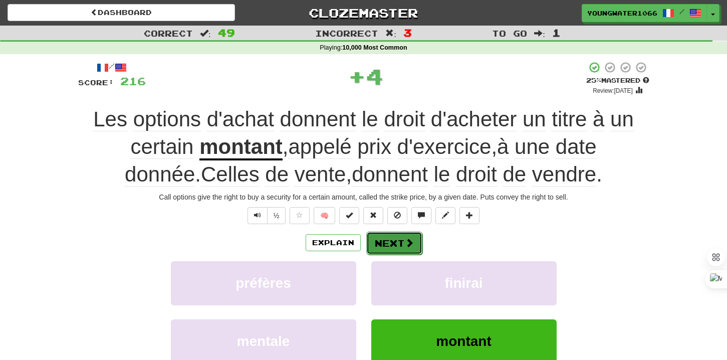
click at [394, 240] on button "Next" at bounding box center [394, 242] width 56 height 23
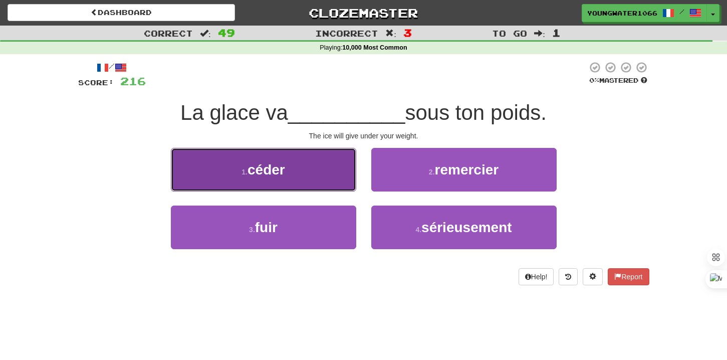
click at [335, 184] on button "1 . céder" at bounding box center [263, 170] width 185 height 44
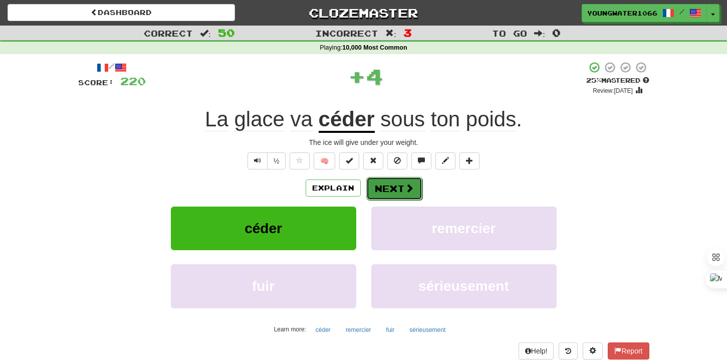
click at [380, 184] on button "Next" at bounding box center [394, 188] width 56 height 23
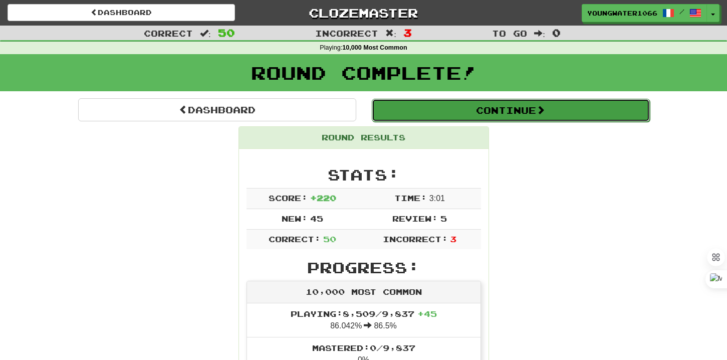
click at [432, 107] on button "Continue" at bounding box center [511, 110] width 278 height 23
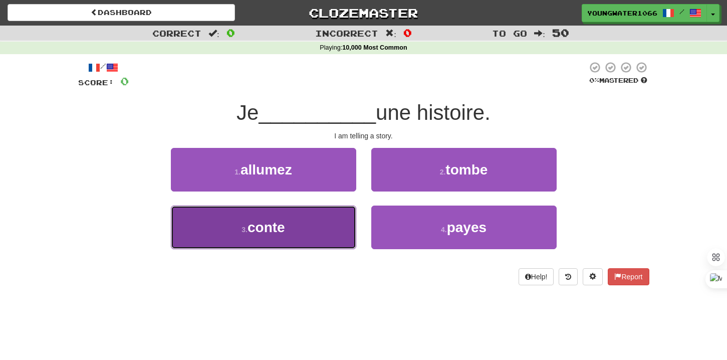
click at [321, 222] on button "3 . [PERSON_NAME]" at bounding box center [263, 227] width 185 height 44
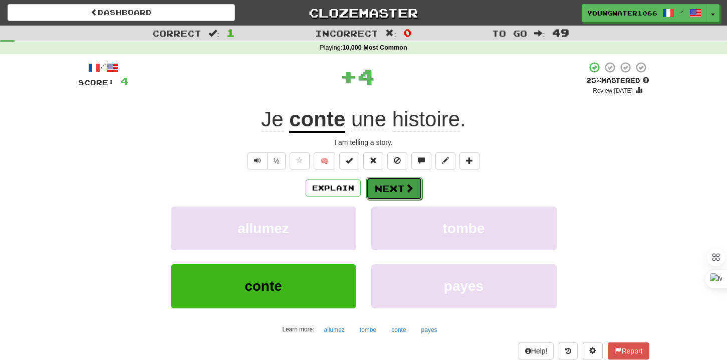
click at [379, 196] on button "Next" at bounding box center [394, 188] width 56 height 23
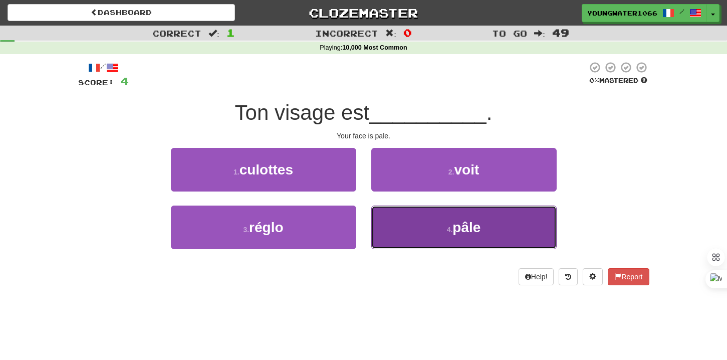
click at [418, 227] on button "4 . pâle" at bounding box center [463, 227] width 185 height 44
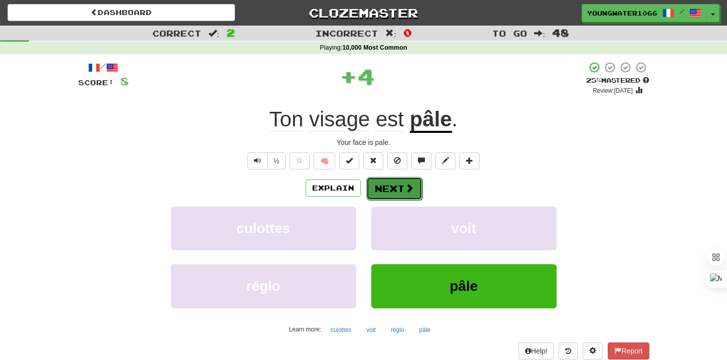
click at [405, 192] on span at bounding box center [409, 187] width 9 height 9
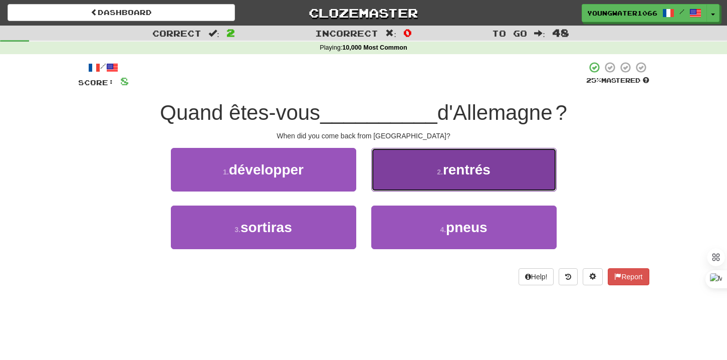
click at [412, 183] on button "2 . rentrés" at bounding box center [463, 170] width 185 height 44
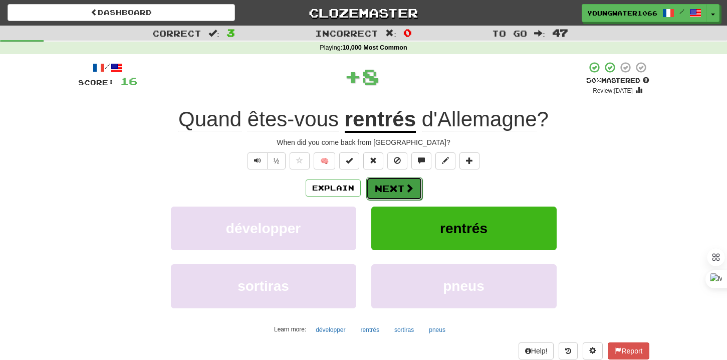
click at [391, 190] on button "Next" at bounding box center [394, 188] width 56 height 23
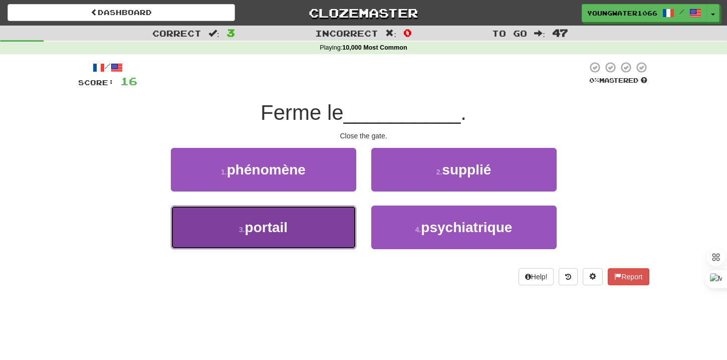
click at [320, 224] on button "3 . portail" at bounding box center [263, 227] width 185 height 44
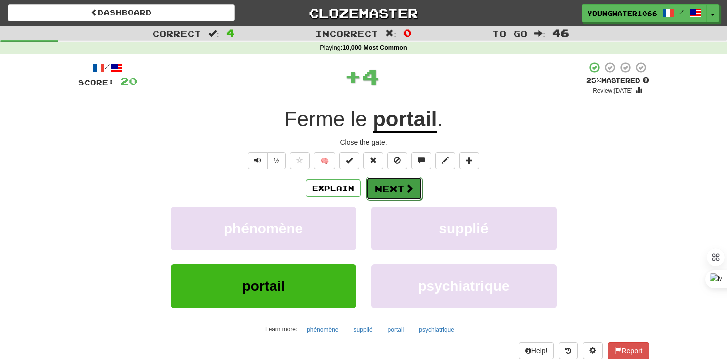
click at [387, 189] on button "Next" at bounding box center [394, 188] width 56 height 23
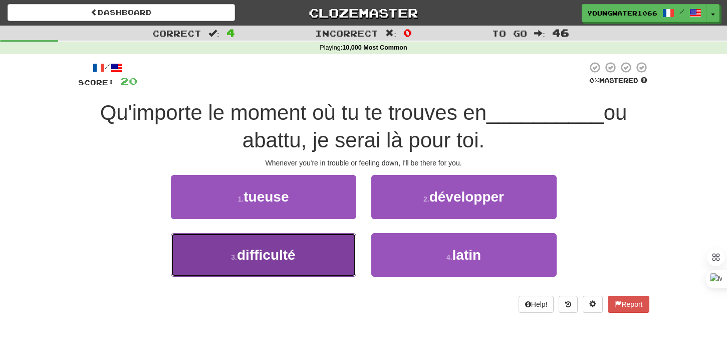
click at [338, 240] on button "3 . difficulté" at bounding box center [263, 255] width 185 height 44
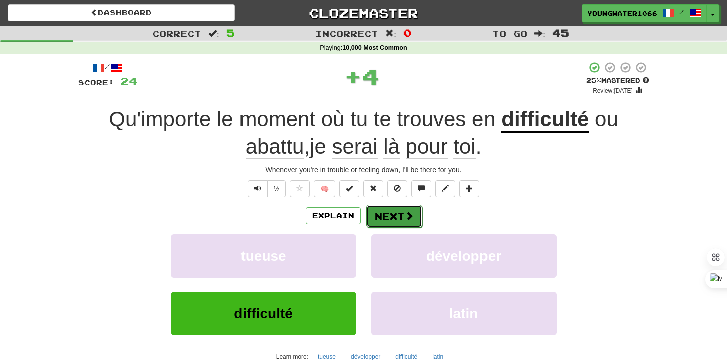
click at [376, 210] on button "Next" at bounding box center [394, 215] width 56 height 23
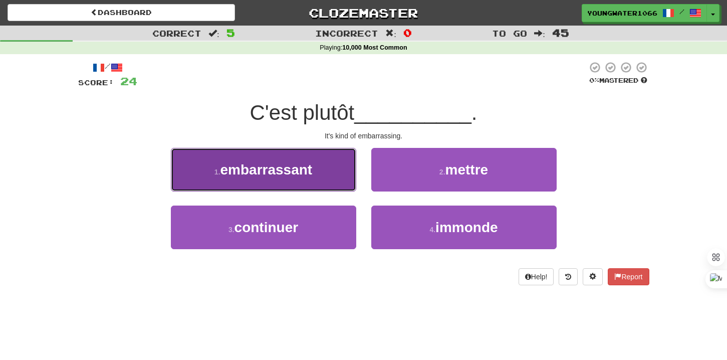
click at [327, 170] on button "1 . embarrassant" at bounding box center [263, 170] width 185 height 44
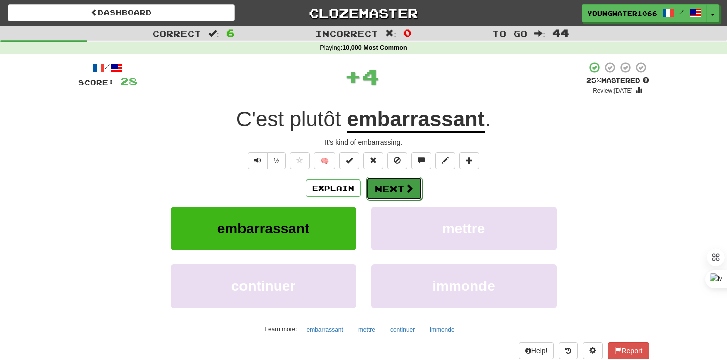
click at [380, 180] on button "Next" at bounding box center [394, 188] width 56 height 23
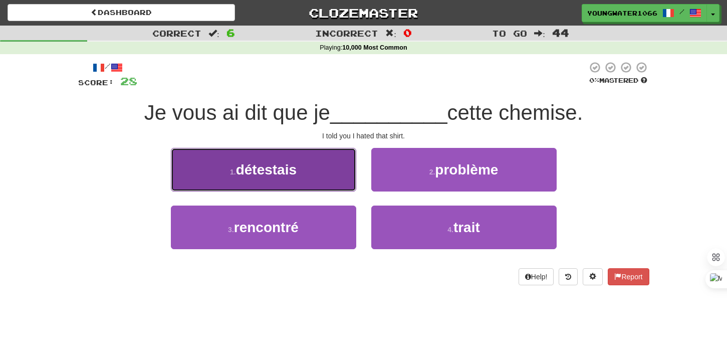
click at [307, 183] on button "1 . détestais" at bounding box center [263, 170] width 185 height 44
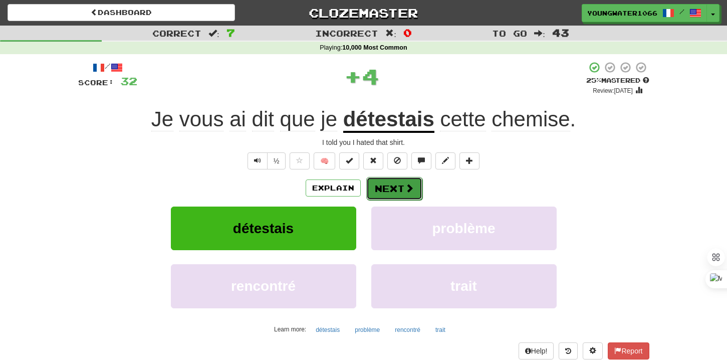
click at [398, 184] on button "Next" at bounding box center [394, 188] width 56 height 23
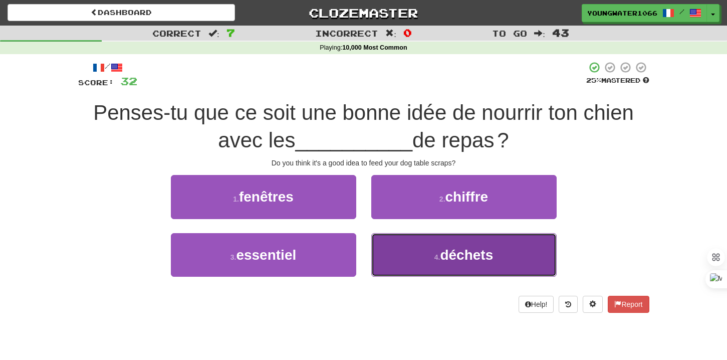
click at [398, 247] on button "4 . déchets" at bounding box center [463, 255] width 185 height 44
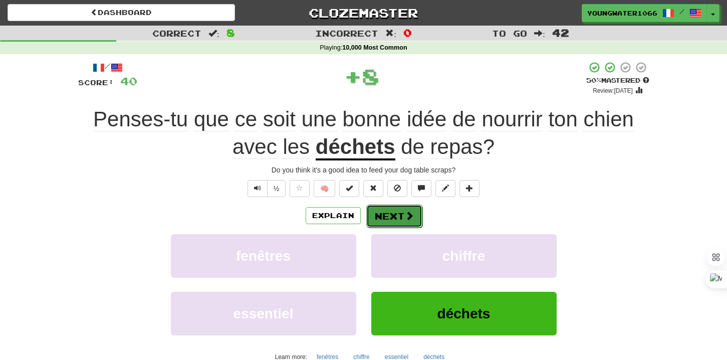
click at [390, 211] on button "Next" at bounding box center [394, 215] width 56 height 23
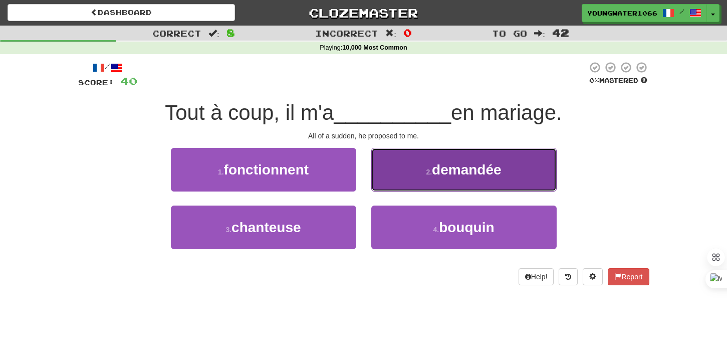
click at [413, 168] on button "2 . demandée" at bounding box center [463, 170] width 185 height 44
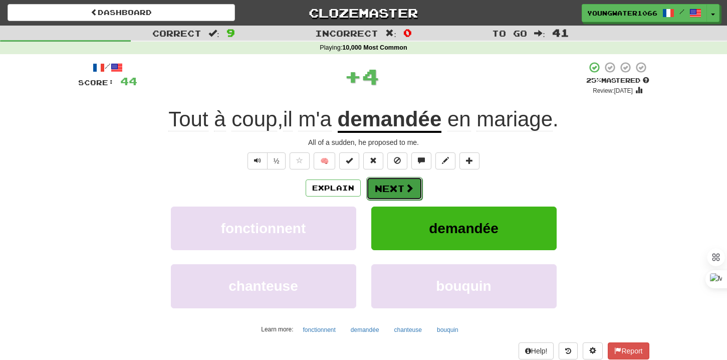
click at [394, 179] on button "Next" at bounding box center [394, 188] width 56 height 23
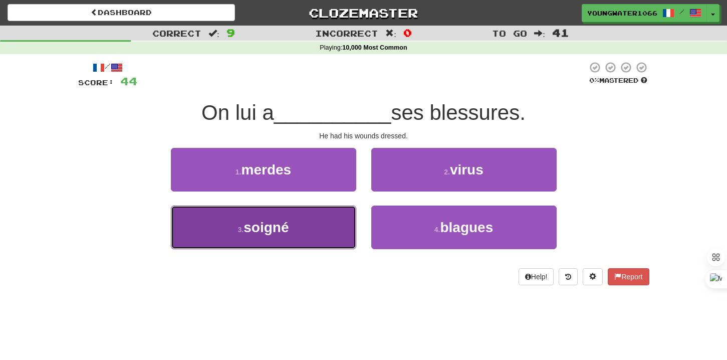
click at [334, 226] on button "3 . [GEOGRAPHIC_DATA]" at bounding box center [263, 227] width 185 height 44
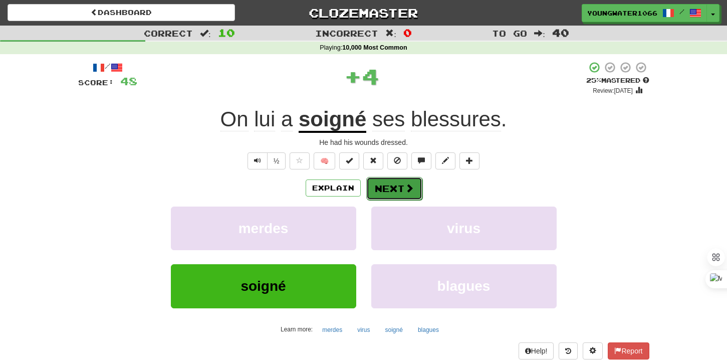
click at [386, 187] on button "Next" at bounding box center [394, 188] width 56 height 23
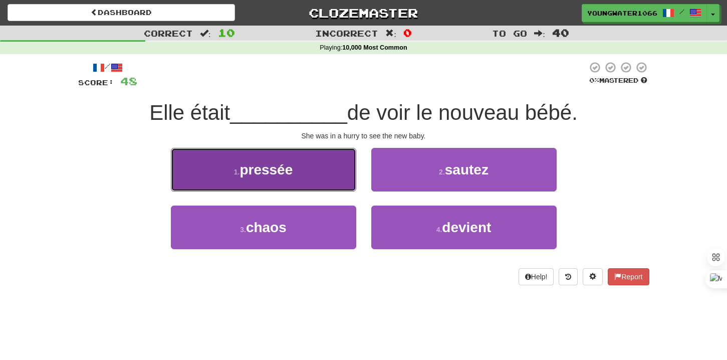
click at [348, 175] on button "1 . pressée" at bounding box center [263, 170] width 185 height 44
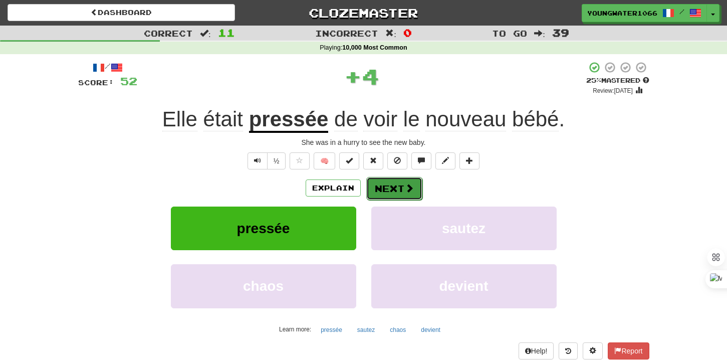
click at [396, 184] on button "Next" at bounding box center [394, 188] width 56 height 23
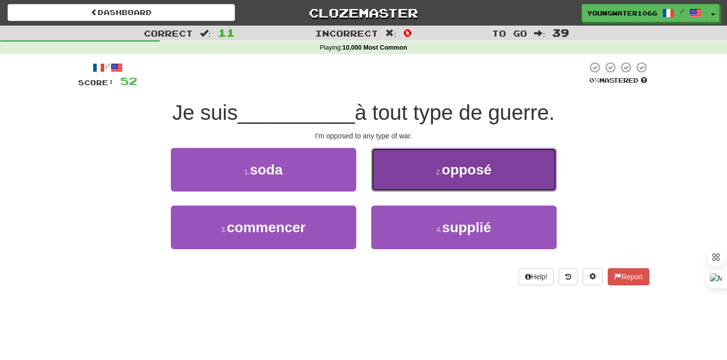
click at [415, 180] on button "2 . opposé" at bounding box center [463, 170] width 185 height 44
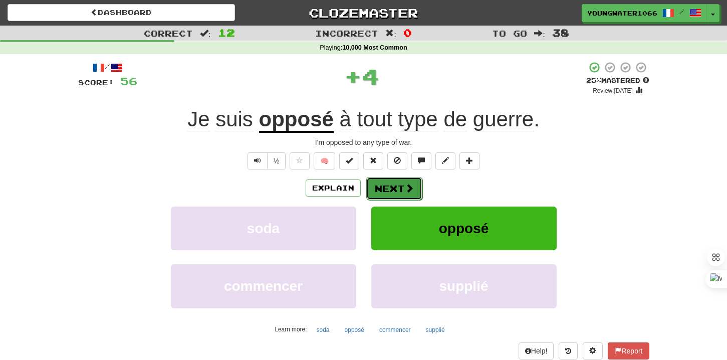
click at [396, 192] on button "Next" at bounding box center [394, 188] width 56 height 23
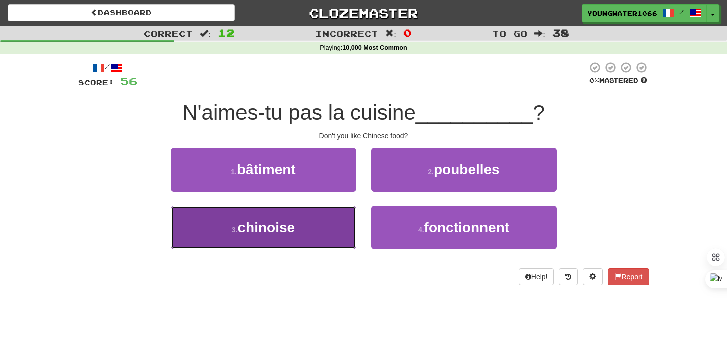
click at [333, 221] on button "3 . [DEMOGRAPHIC_DATA]" at bounding box center [263, 227] width 185 height 44
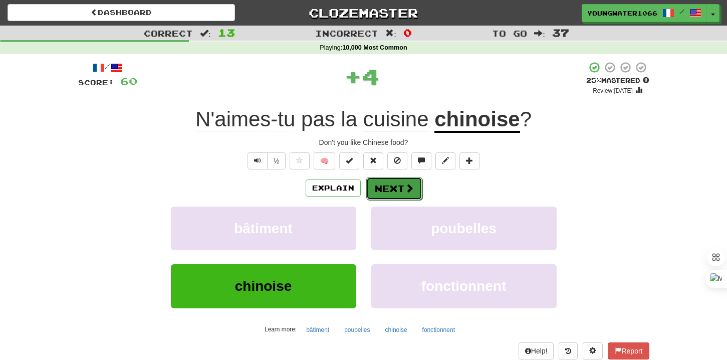
click at [391, 189] on button "Next" at bounding box center [394, 188] width 56 height 23
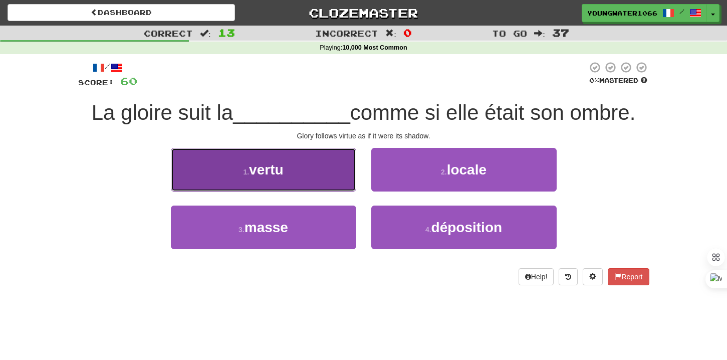
click at [342, 181] on button "1 . vertu" at bounding box center [263, 170] width 185 height 44
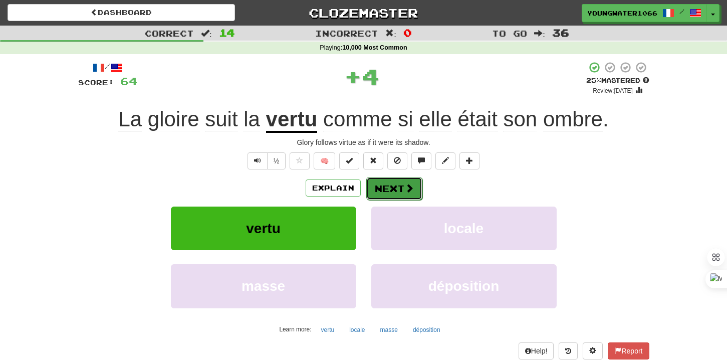
click at [383, 185] on button "Next" at bounding box center [394, 188] width 56 height 23
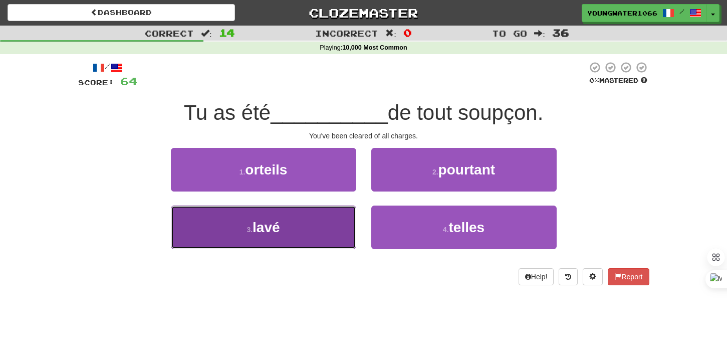
click at [326, 226] on button "3 . [GEOGRAPHIC_DATA]" at bounding box center [263, 227] width 185 height 44
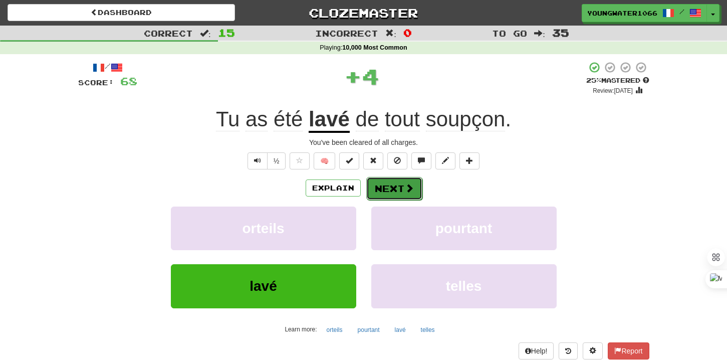
click at [377, 197] on button "Next" at bounding box center [394, 188] width 56 height 23
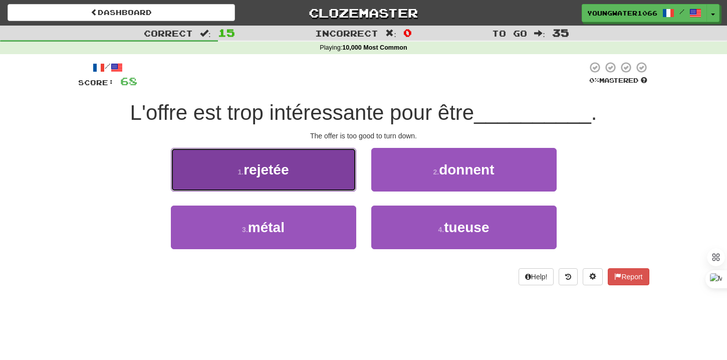
click at [224, 185] on button "1 . rejetée" at bounding box center [263, 170] width 185 height 44
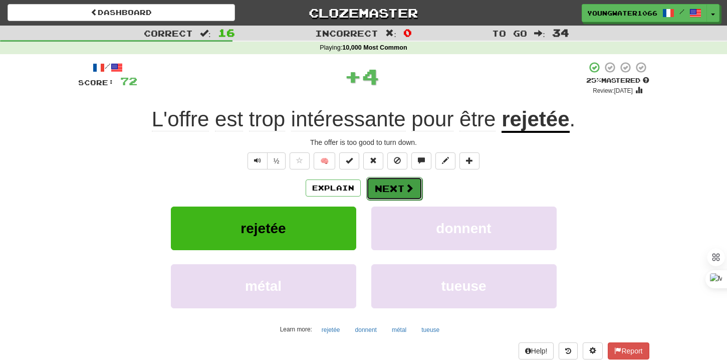
click at [377, 185] on button "Next" at bounding box center [394, 188] width 56 height 23
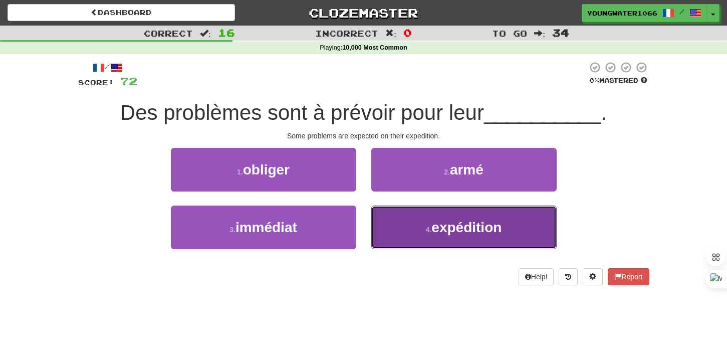
click at [403, 232] on button "4 . expédition" at bounding box center [463, 227] width 185 height 44
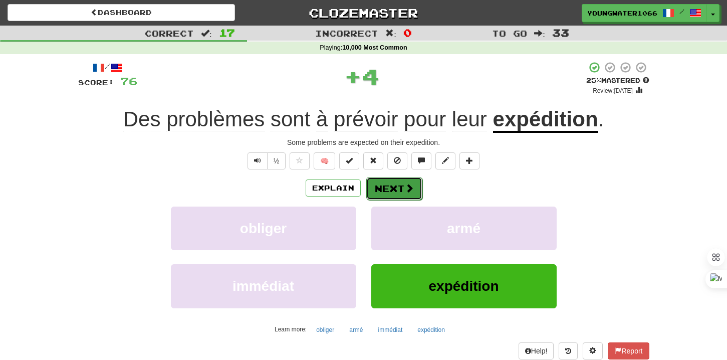
click at [384, 187] on button "Next" at bounding box center [394, 188] width 56 height 23
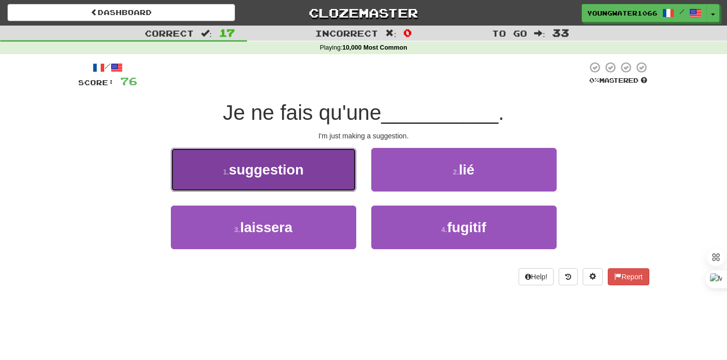
click at [315, 172] on button "1 . suggestion" at bounding box center [263, 170] width 185 height 44
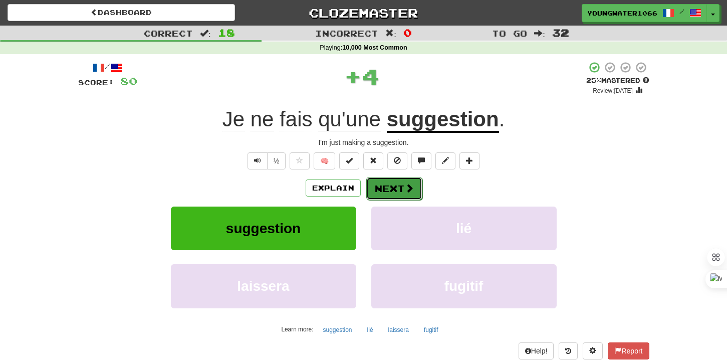
click at [394, 181] on button "Next" at bounding box center [394, 188] width 56 height 23
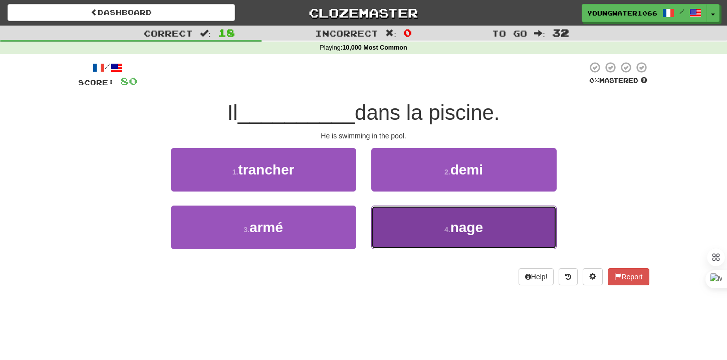
click at [391, 213] on button "4 . nage" at bounding box center [463, 227] width 185 height 44
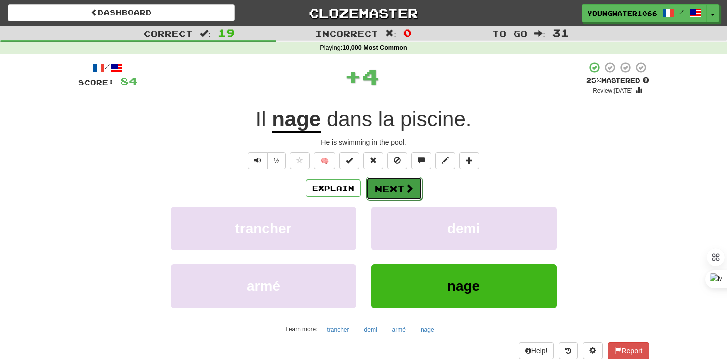
click at [391, 197] on button "Next" at bounding box center [394, 188] width 56 height 23
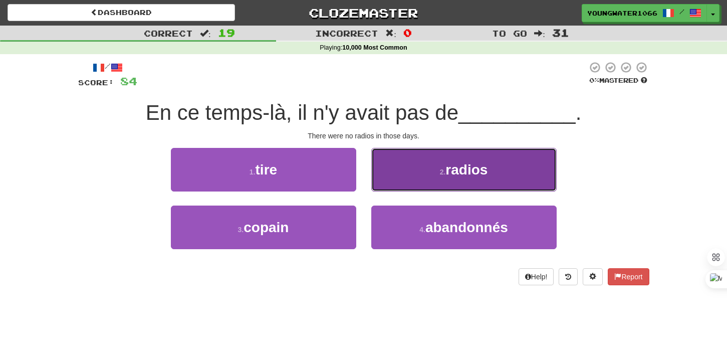
click at [401, 183] on button "2 . radios" at bounding box center [463, 170] width 185 height 44
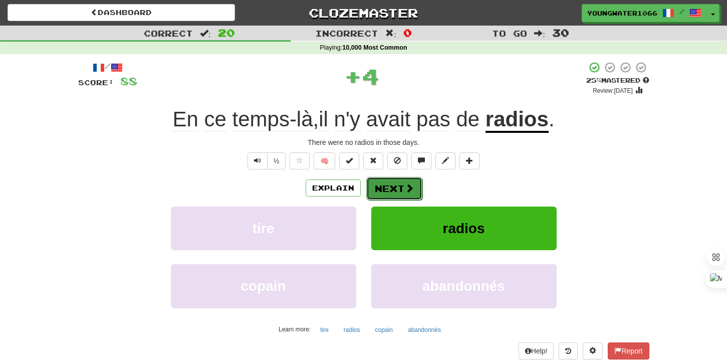
click at [386, 192] on button "Next" at bounding box center [394, 188] width 56 height 23
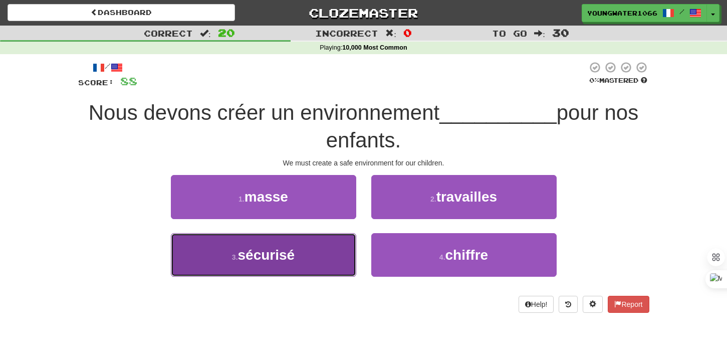
click at [327, 260] on button "3 . sécurisé" at bounding box center [263, 255] width 185 height 44
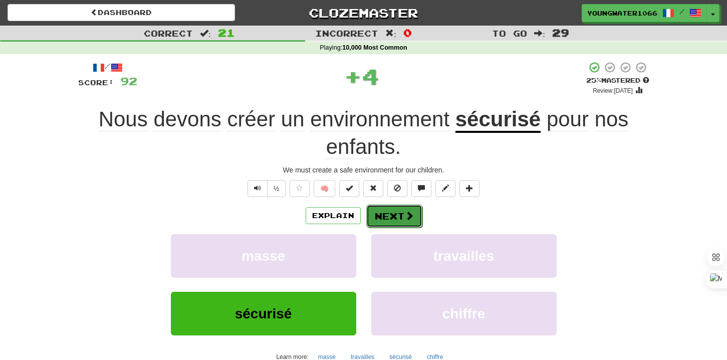
click at [405, 214] on span at bounding box center [409, 215] width 9 height 9
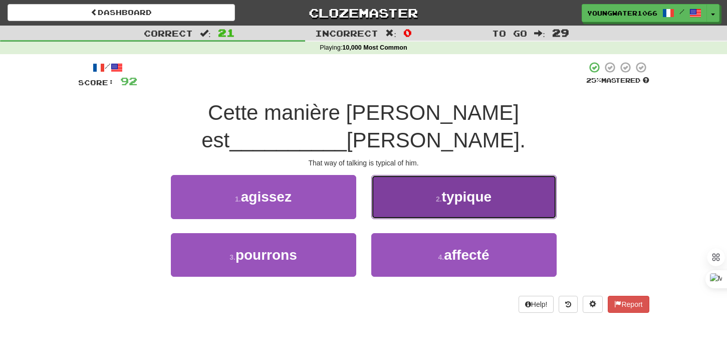
click at [395, 177] on button "2 . typique" at bounding box center [463, 197] width 185 height 44
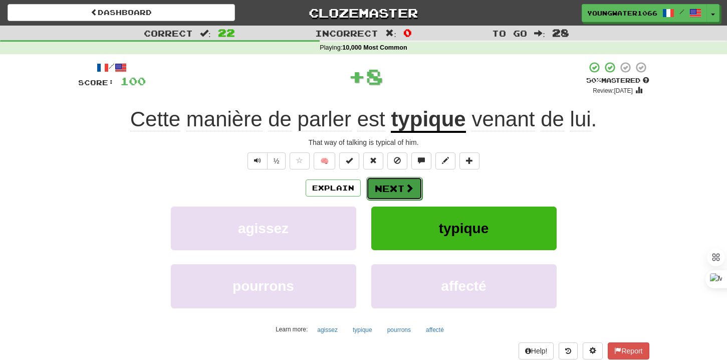
click at [388, 186] on button "Next" at bounding box center [394, 188] width 56 height 23
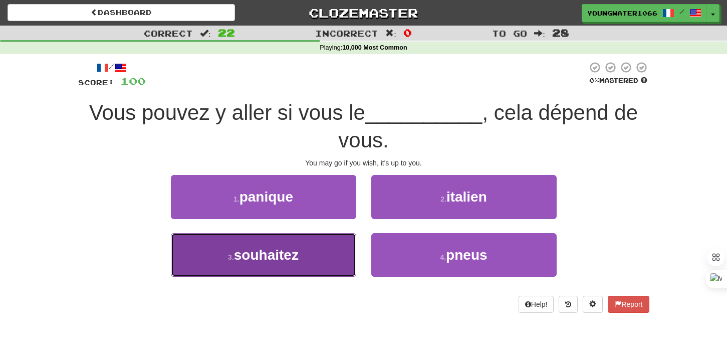
click at [332, 242] on button "3 . souhaitez" at bounding box center [263, 255] width 185 height 44
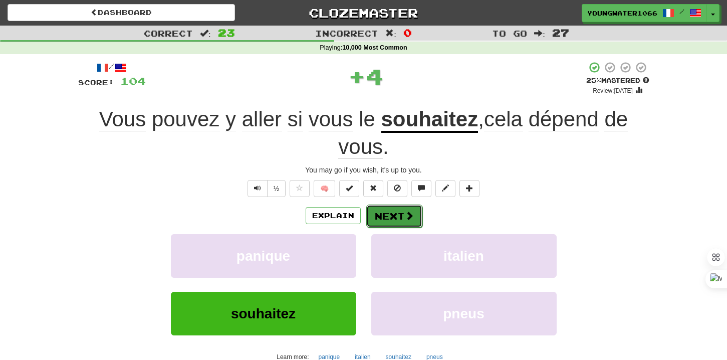
click at [372, 211] on button "Next" at bounding box center [394, 215] width 56 height 23
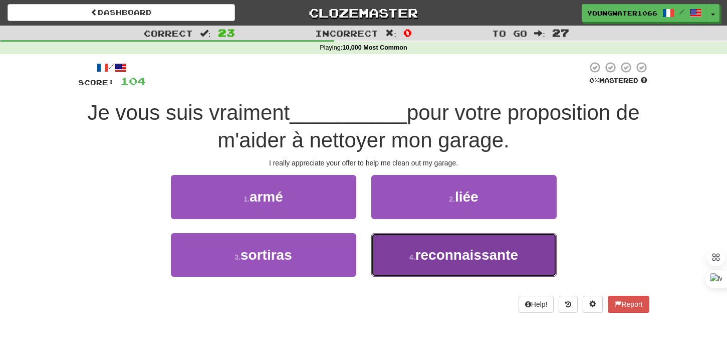
click at [400, 253] on button "4 . reconnaissante" at bounding box center [463, 255] width 185 height 44
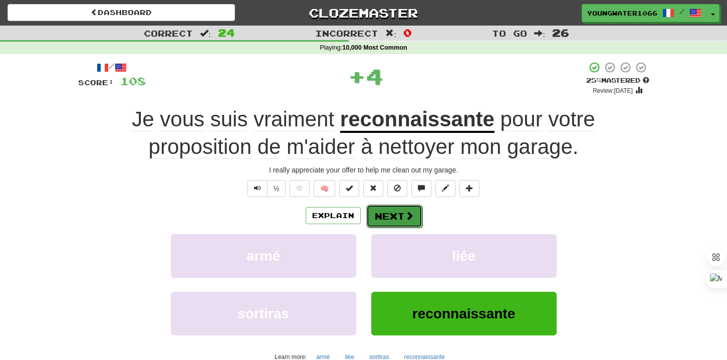
click at [396, 220] on button "Next" at bounding box center [394, 215] width 56 height 23
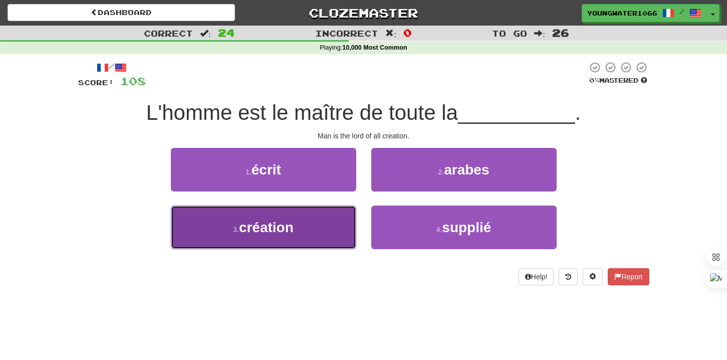
click at [329, 212] on button "3 . création" at bounding box center [263, 227] width 185 height 44
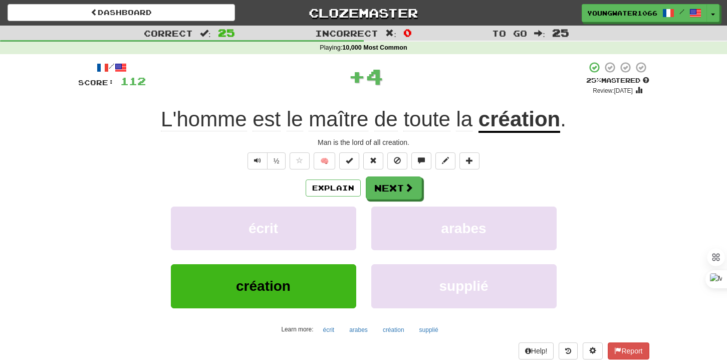
click at [408, 165] on div "½ 🧠" at bounding box center [363, 160] width 571 height 17
click at [402, 187] on button "Next" at bounding box center [394, 188] width 56 height 23
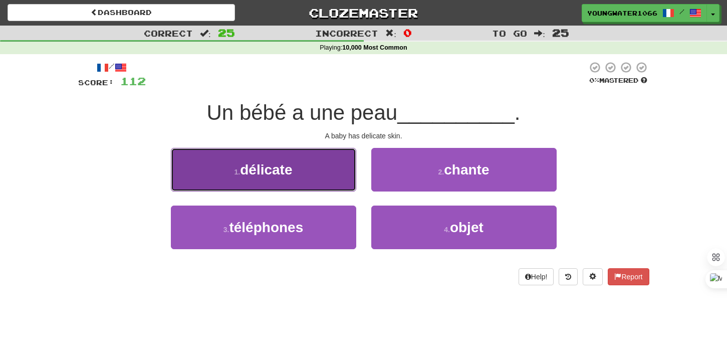
click at [285, 180] on button "1 . délicate" at bounding box center [263, 170] width 185 height 44
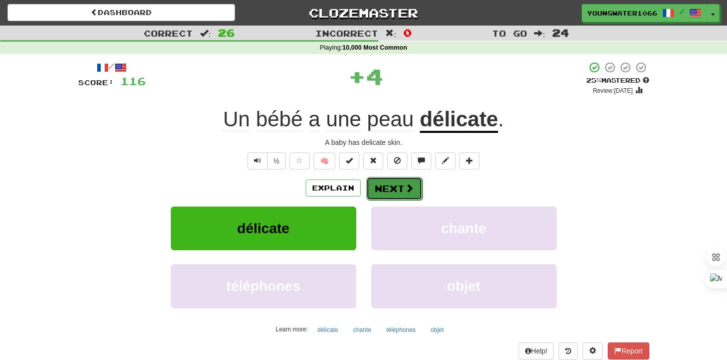
click at [386, 193] on button "Next" at bounding box center [394, 188] width 56 height 23
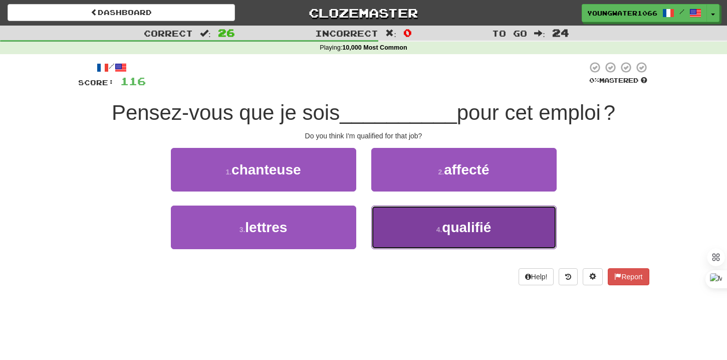
click at [418, 227] on button "4 . qualifié" at bounding box center [463, 227] width 185 height 44
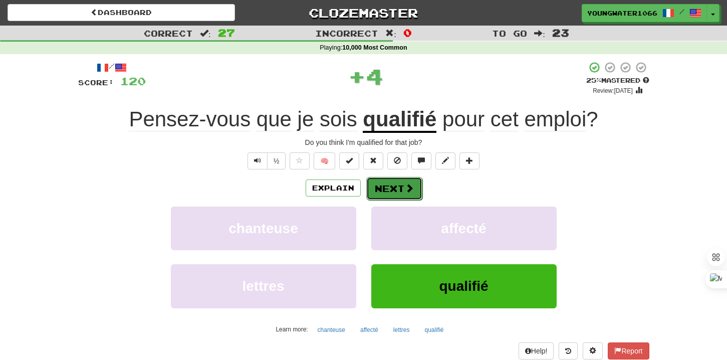
click at [395, 191] on button "Next" at bounding box center [394, 188] width 56 height 23
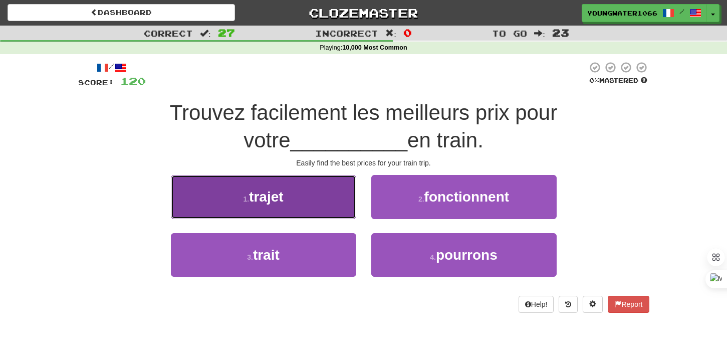
click at [342, 198] on button "1 . trajet" at bounding box center [263, 197] width 185 height 44
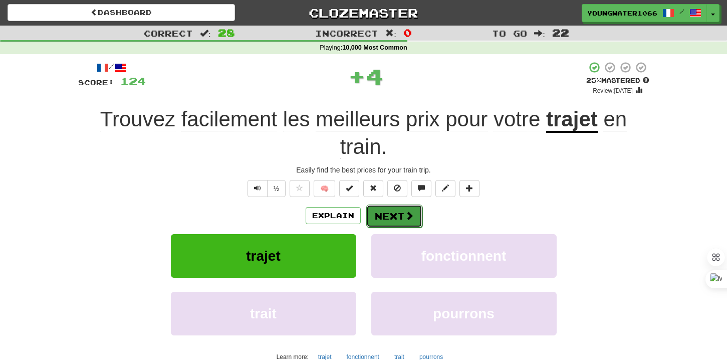
click at [387, 205] on button "Next" at bounding box center [394, 215] width 56 height 23
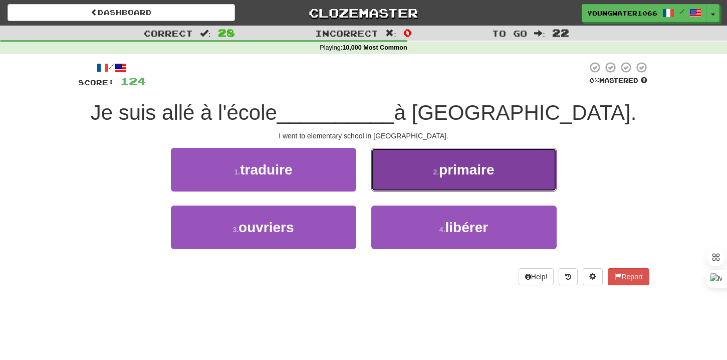
click at [387, 186] on button "2 . primaire" at bounding box center [463, 170] width 185 height 44
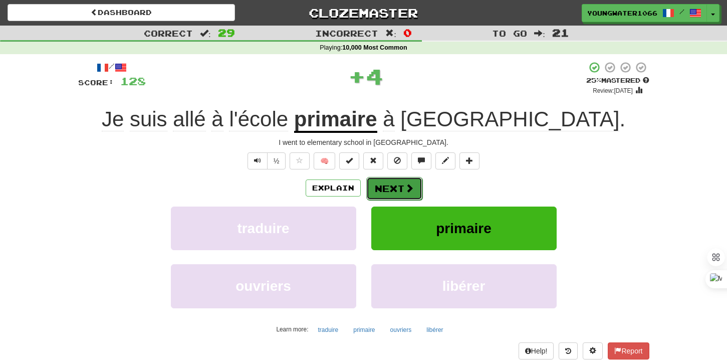
click at [384, 189] on button "Next" at bounding box center [394, 188] width 56 height 23
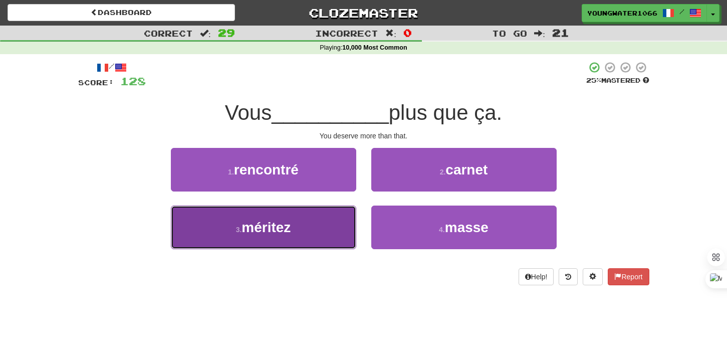
click at [335, 221] on button "3 . méritez" at bounding box center [263, 227] width 185 height 44
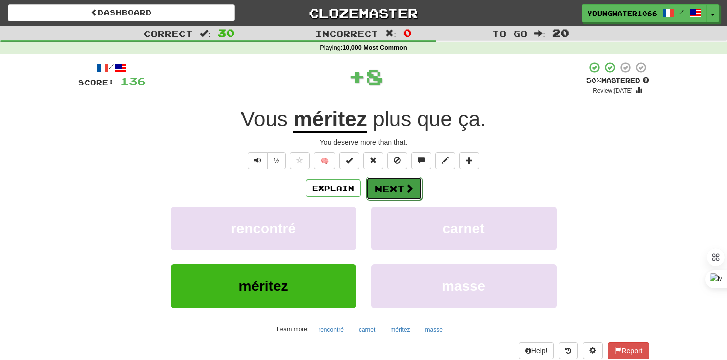
click at [392, 190] on button "Next" at bounding box center [394, 188] width 56 height 23
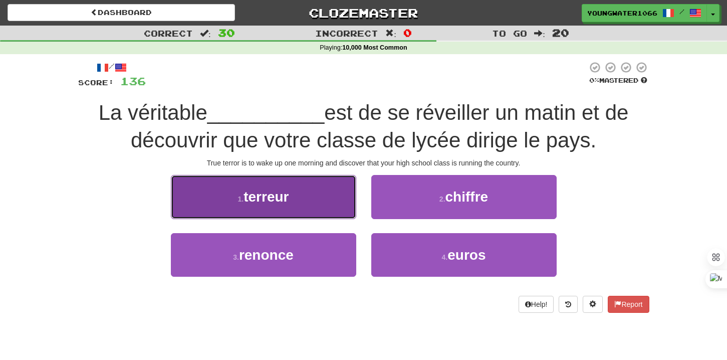
click at [329, 205] on button "1 . [GEOGRAPHIC_DATA]" at bounding box center [263, 197] width 185 height 44
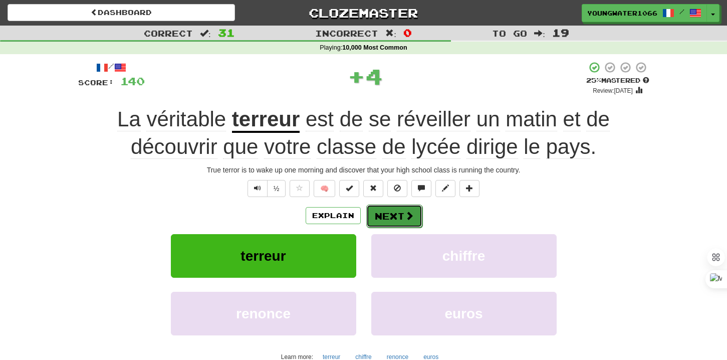
click at [382, 205] on button "Next" at bounding box center [394, 215] width 56 height 23
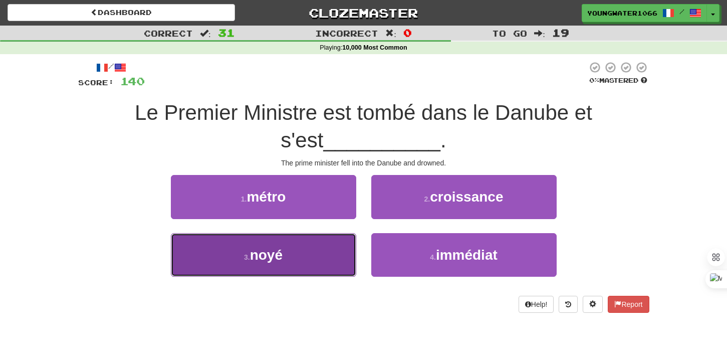
click at [303, 245] on button "3 . noyé" at bounding box center [263, 255] width 185 height 44
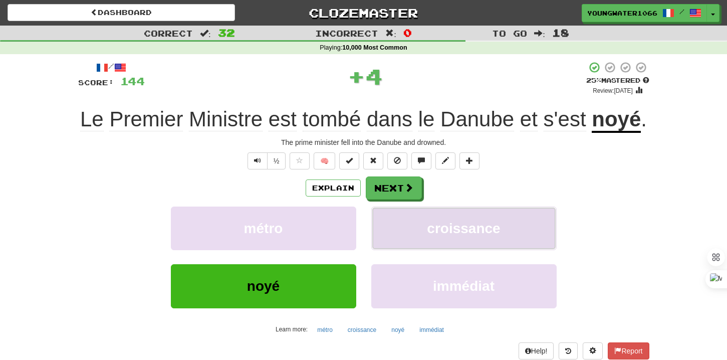
click at [377, 217] on button "croissance" at bounding box center [463, 228] width 185 height 44
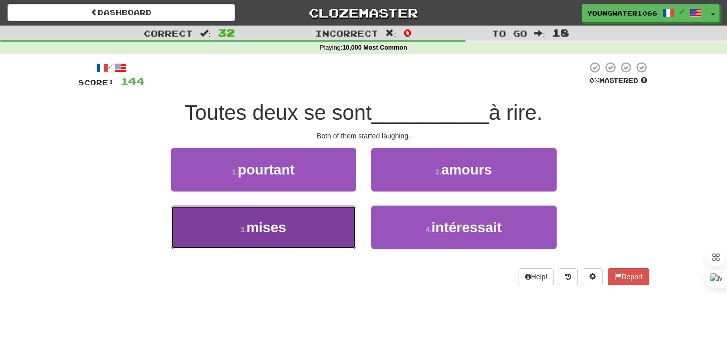
click at [342, 210] on button "3 . mises" at bounding box center [263, 227] width 185 height 44
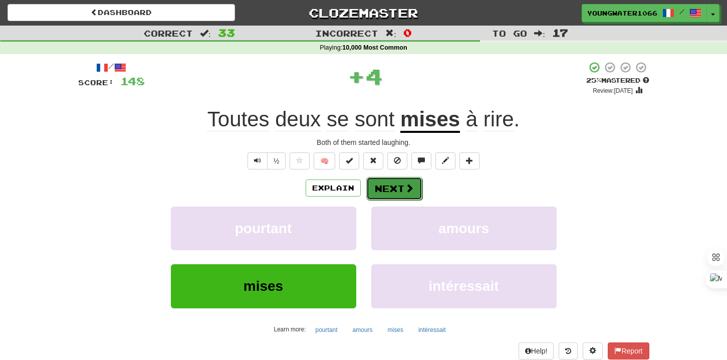
click at [394, 186] on button "Next" at bounding box center [394, 188] width 56 height 23
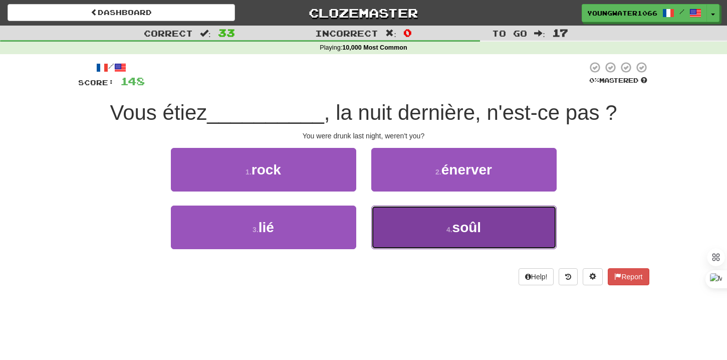
click at [403, 215] on button "4 . soûl" at bounding box center [463, 227] width 185 height 44
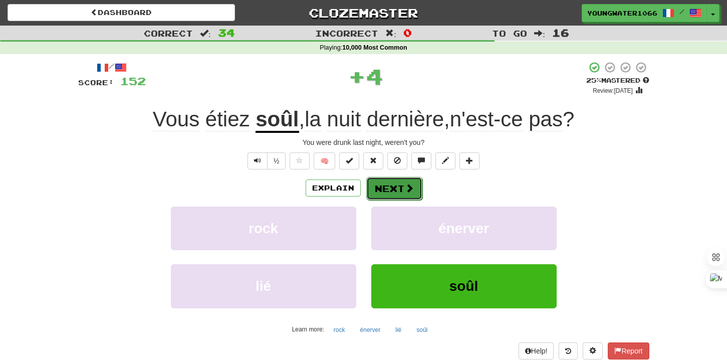
click at [400, 191] on button "Next" at bounding box center [394, 188] width 56 height 23
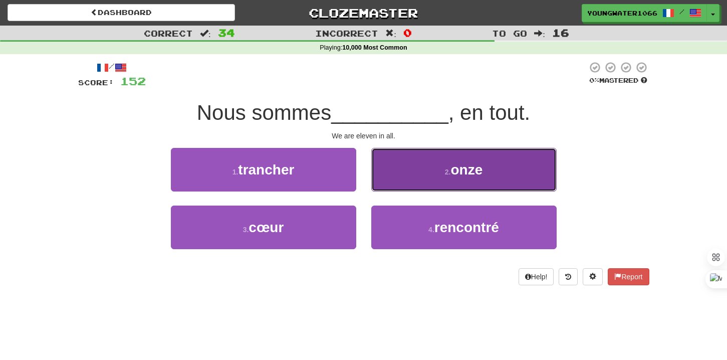
click at [395, 176] on button "2 . onze" at bounding box center [463, 170] width 185 height 44
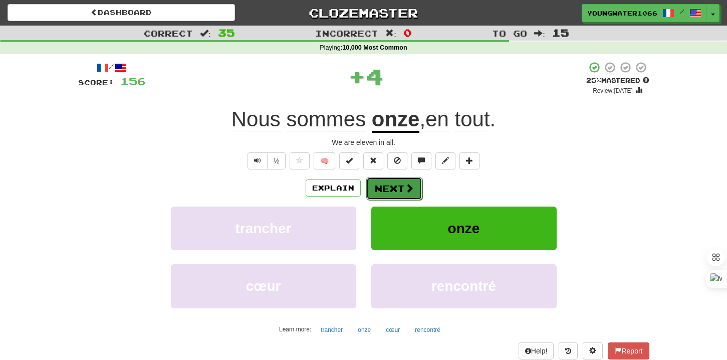
click at [393, 184] on button "Next" at bounding box center [394, 188] width 56 height 23
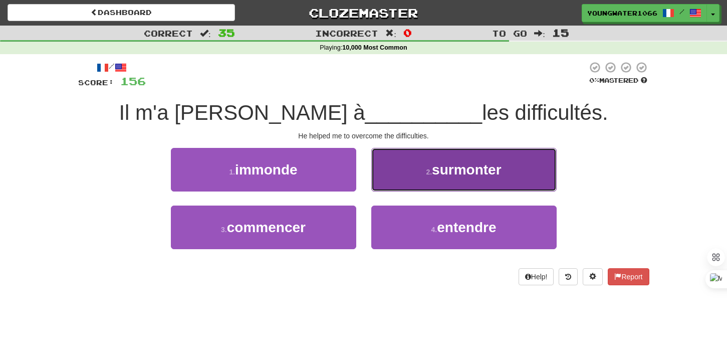
click at [385, 185] on button "2 . [GEOGRAPHIC_DATA]" at bounding box center [463, 170] width 185 height 44
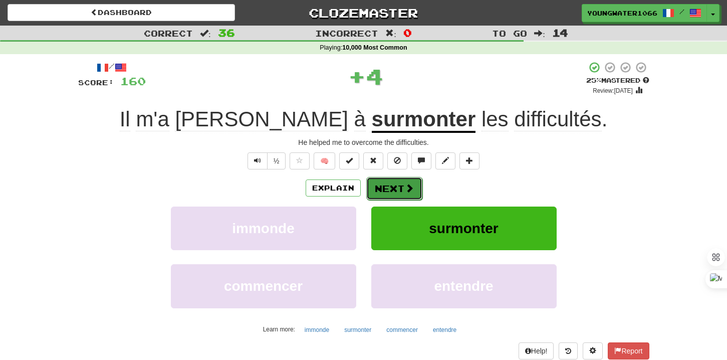
click at [385, 185] on button "Next" at bounding box center [394, 188] width 56 height 23
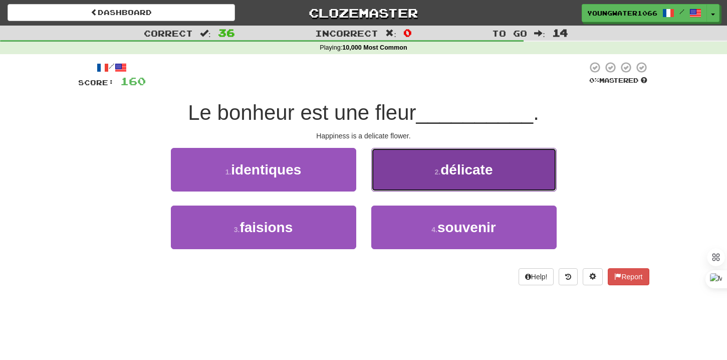
click at [388, 187] on button "2 . délicate" at bounding box center [463, 170] width 185 height 44
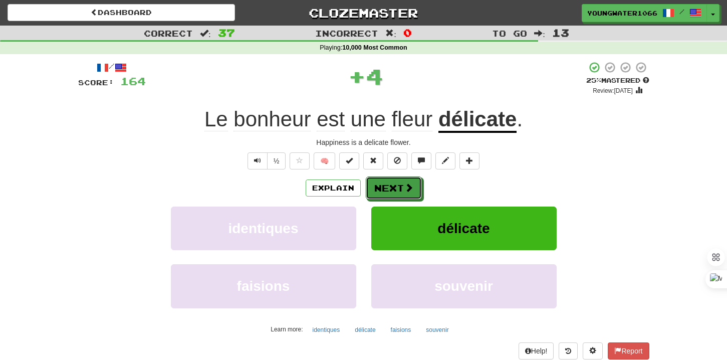
click at [388, 187] on button "Next" at bounding box center [394, 187] width 56 height 23
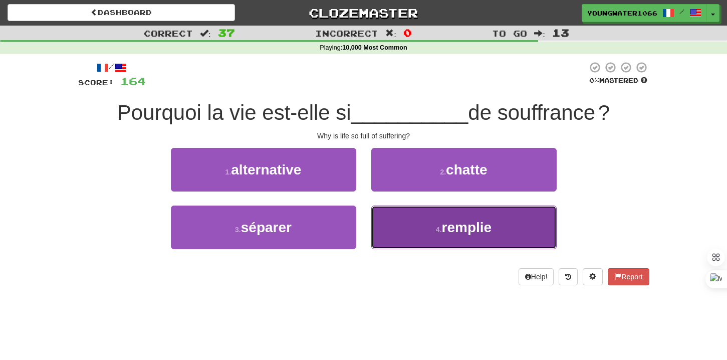
click at [403, 236] on button "4 . remplie" at bounding box center [463, 227] width 185 height 44
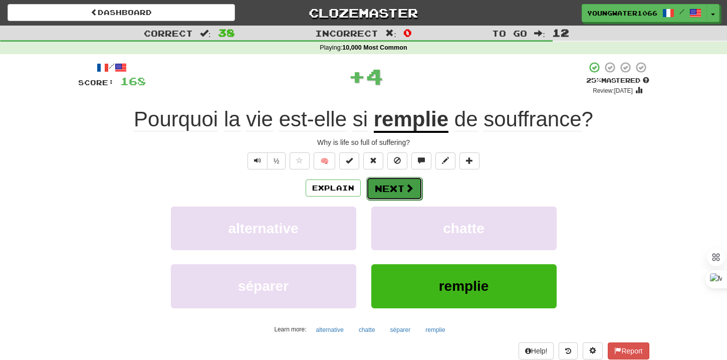
click at [403, 197] on button "Next" at bounding box center [394, 188] width 56 height 23
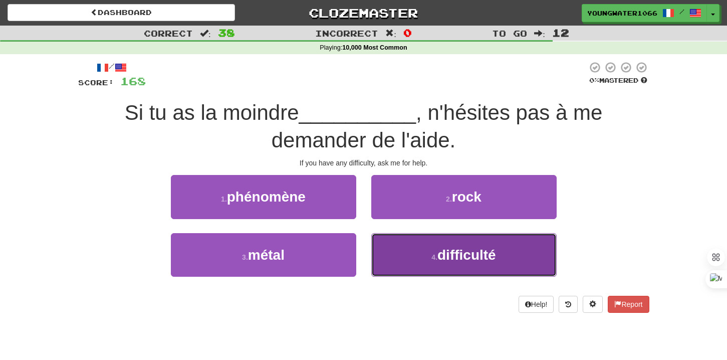
click at [399, 251] on button "4 . difficulté" at bounding box center [463, 255] width 185 height 44
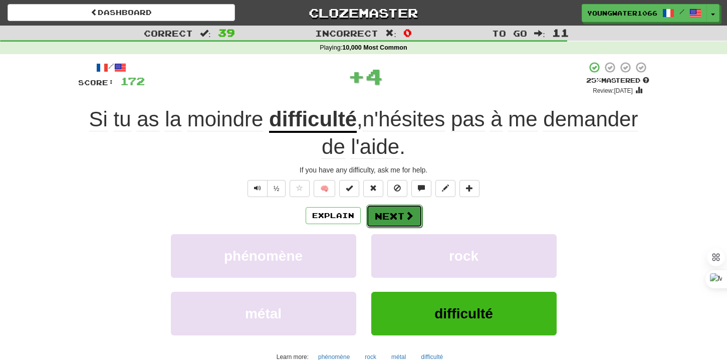
click at [396, 221] on button "Next" at bounding box center [394, 215] width 56 height 23
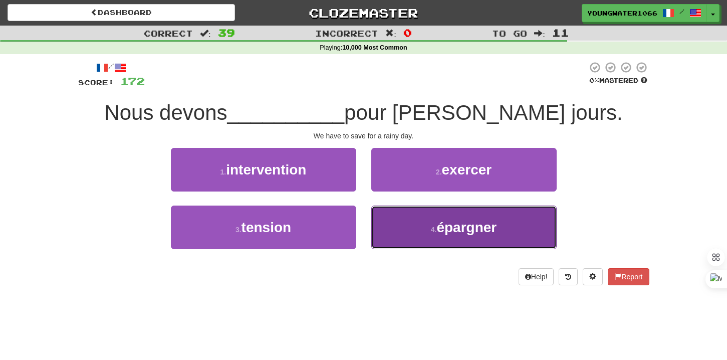
click at [401, 226] on button "4 . épargner" at bounding box center [463, 227] width 185 height 44
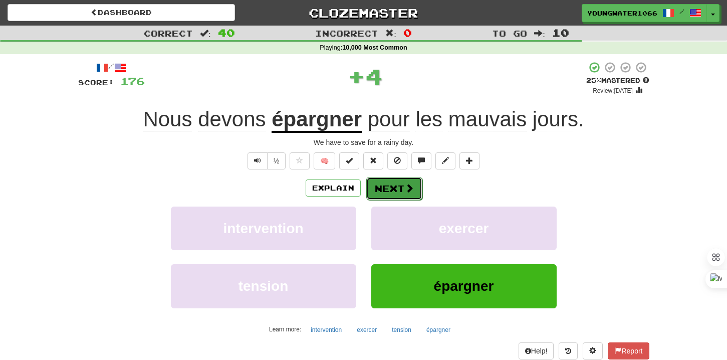
click at [392, 187] on button "Next" at bounding box center [394, 188] width 56 height 23
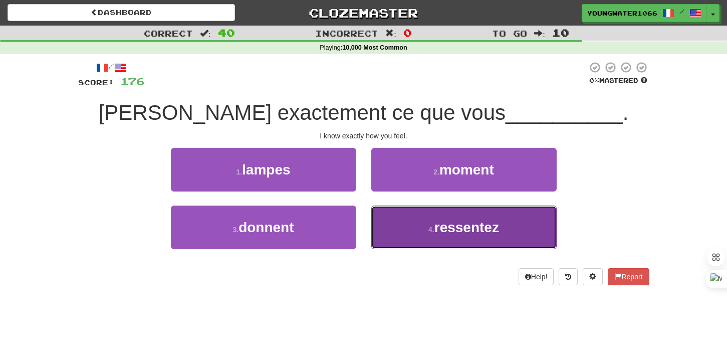
click at [374, 218] on button "4 . ressentez" at bounding box center [463, 227] width 185 height 44
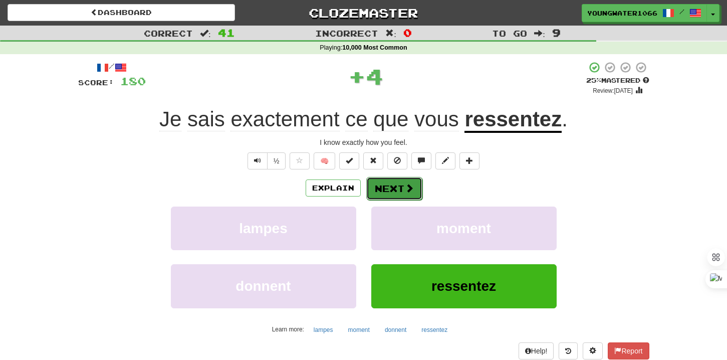
click at [379, 195] on button "Next" at bounding box center [394, 188] width 56 height 23
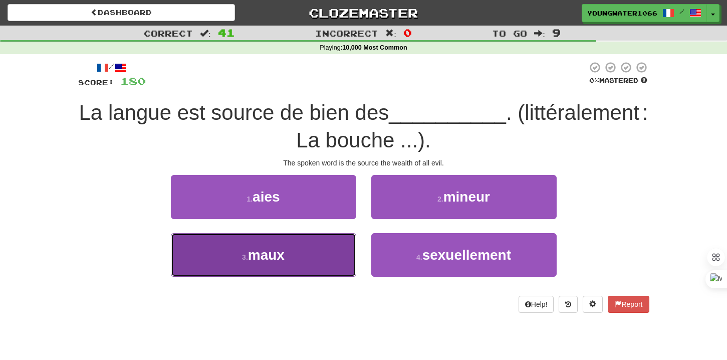
click at [339, 250] on button "3 . maux" at bounding box center [263, 255] width 185 height 44
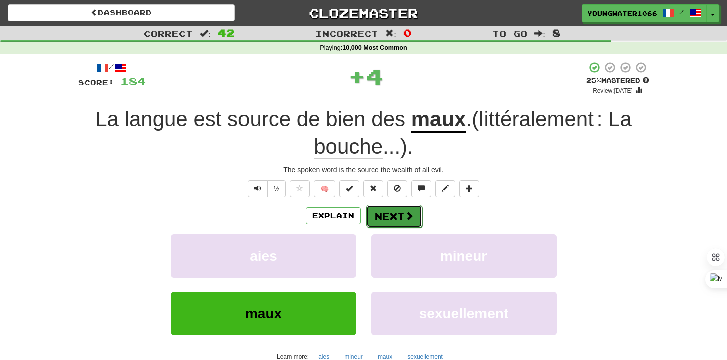
click at [388, 219] on button "Next" at bounding box center [394, 215] width 56 height 23
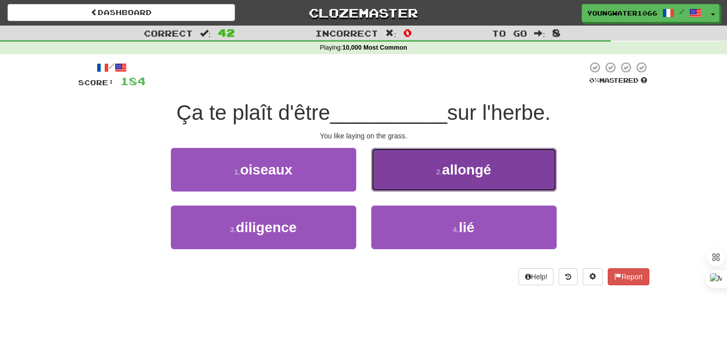
click at [395, 178] on button "2 . allongé" at bounding box center [463, 170] width 185 height 44
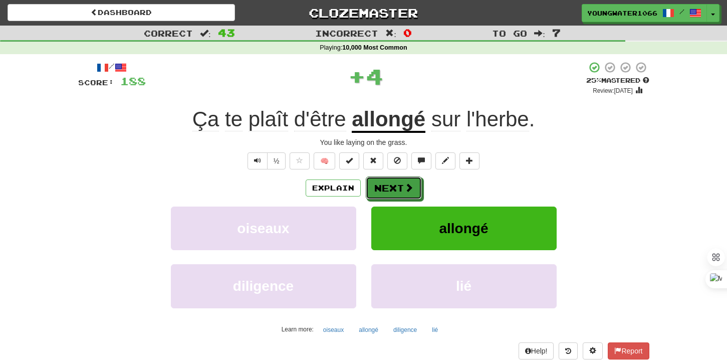
click at [395, 178] on button "Next" at bounding box center [394, 187] width 56 height 23
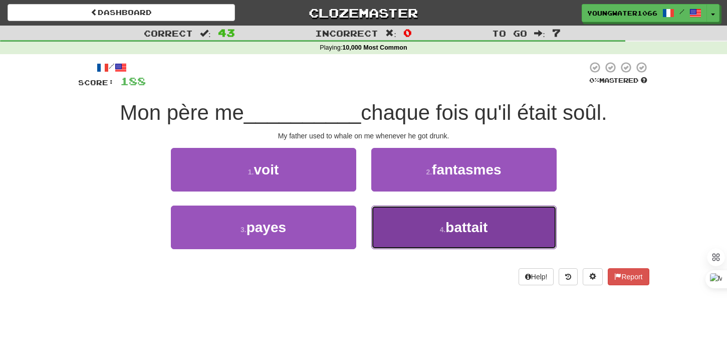
click at [385, 237] on button "4 . battait" at bounding box center [463, 227] width 185 height 44
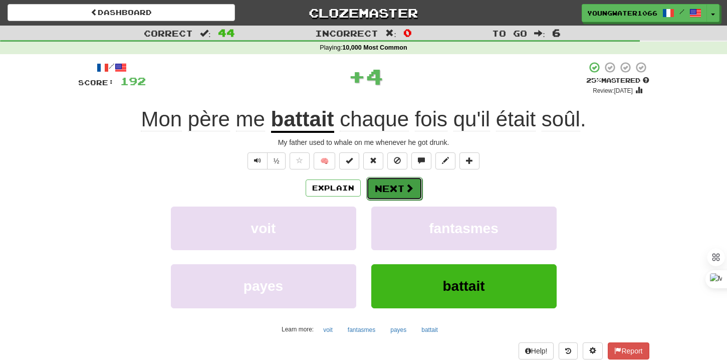
click at [388, 184] on button "Next" at bounding box center [394, 188] width 56 height 23
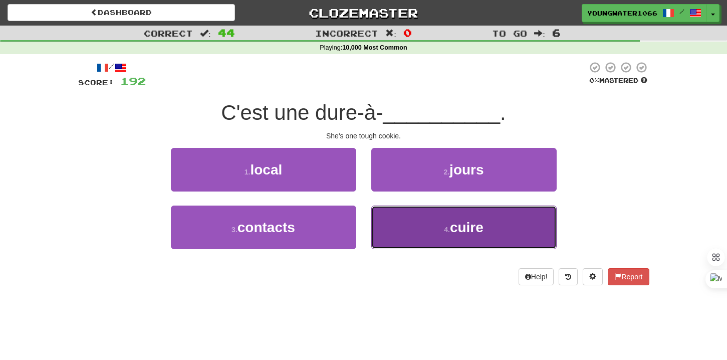
click at [397, 228] on button "4 . cuire" at bounding box center [463, 227] width 185 height 44
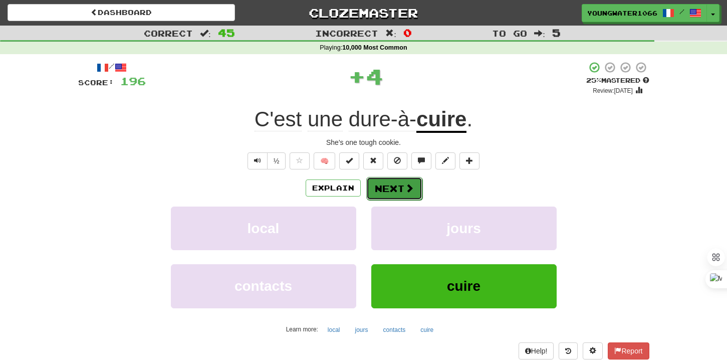
click at [392, 191] on button "Next" at bounding box center [394, 188] width 56 height 23
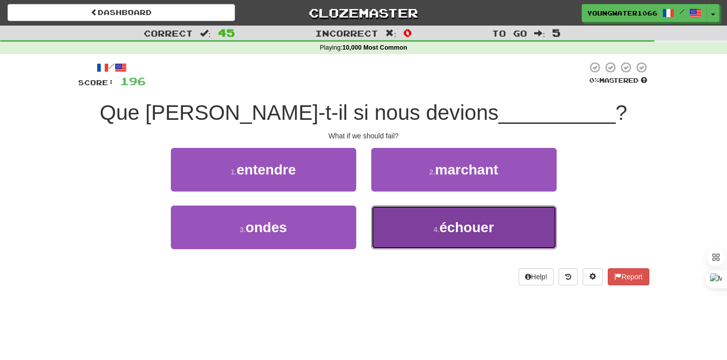
click at [405, 231] on button "4 . échouer" at bounding box center [463, 227] width 185 height 44
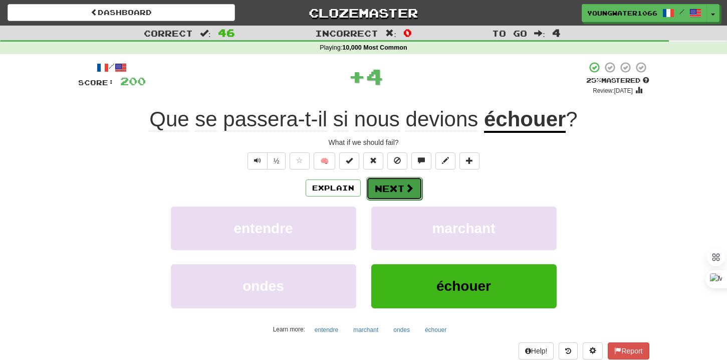
click at [397, 186] on button "Next" at bounding box center [394, 188] width 56 height 23
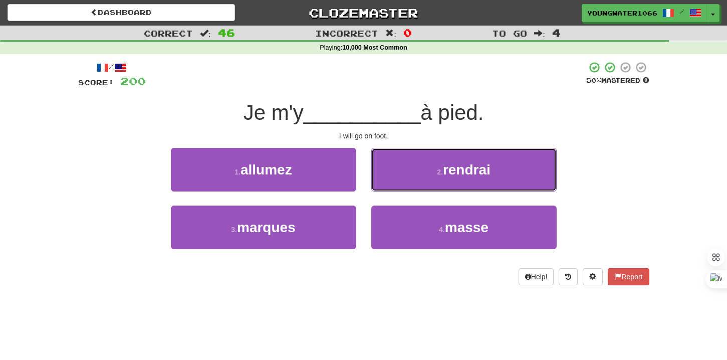
click at [397, 186] on button "2 . [GEOGRAPHIC_DATA]" at bounding box center [463, 170] width 185 height 44
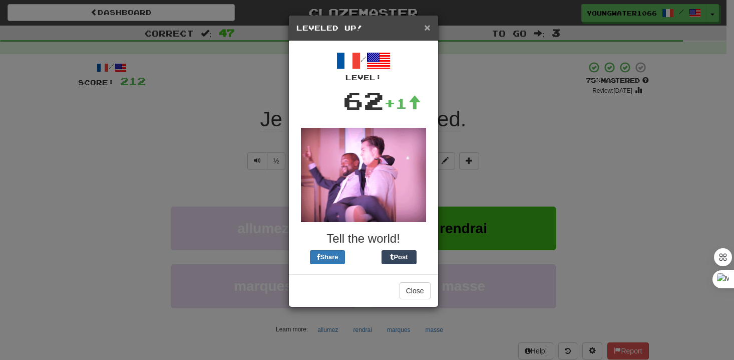
click at [424, 31] on span "×" at bounding box center [427, 28] width 6 height 12
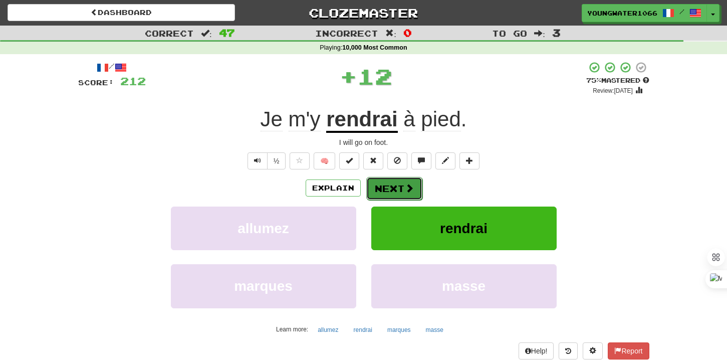
click at [401, 196] on button "Next" at bounding box center [394, 188] width 56 height 23
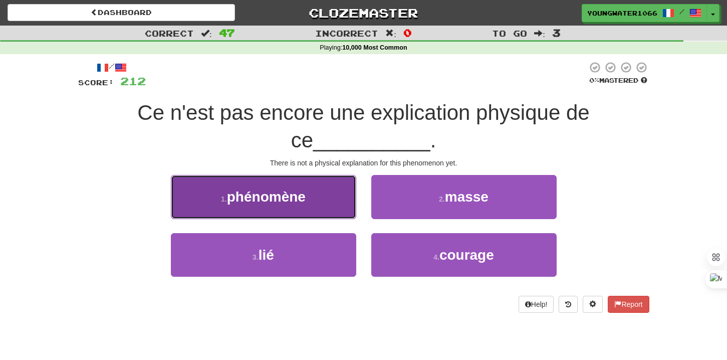
click at [339, 198] on button "1 . phénomène" at bounding box center [263, 197] width 185 height 44
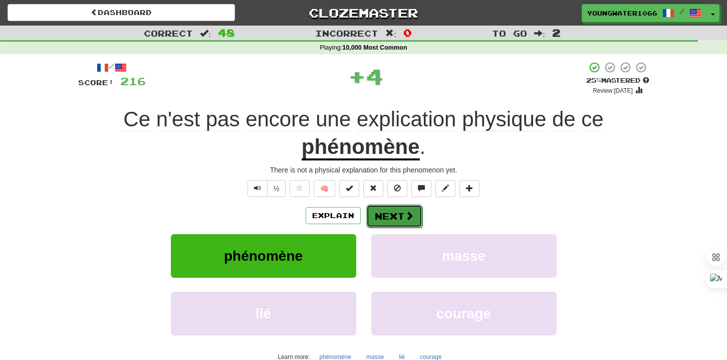
click at [411, 208] on button "Next" at bounding box center [394, 215] width 56 height 23
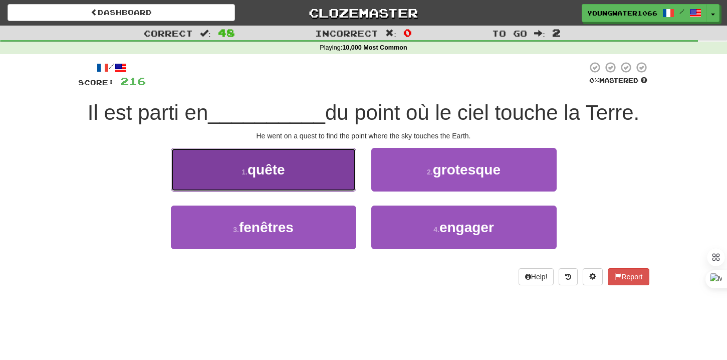
click at [300, 173] on button "1 . quête" at bounding box center [263, 170] width 185 height 44
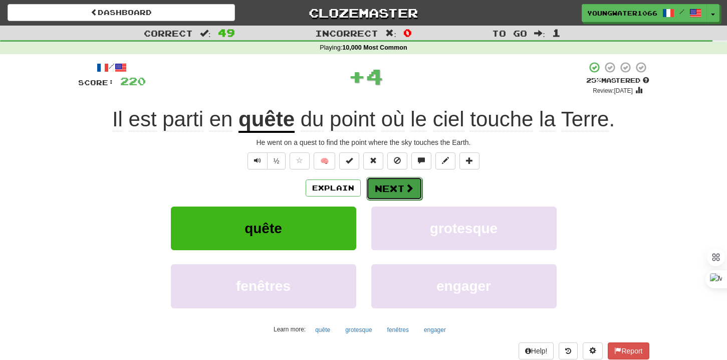
click at [373, 186] on button "Next" at bounding box center [394, 188] width 56 height 23
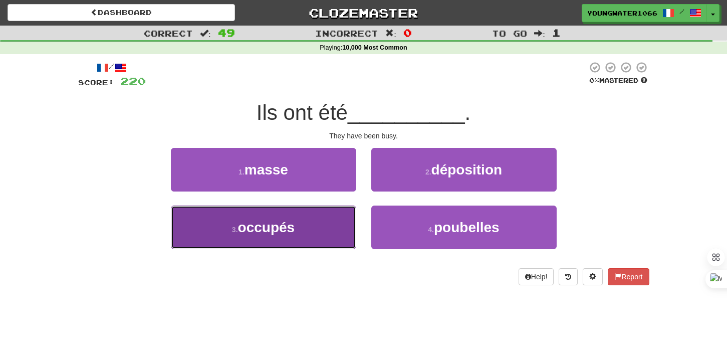
click at [343, 215] on button "3 . occupés" at bounding box center [263, 227] width 185 height 44
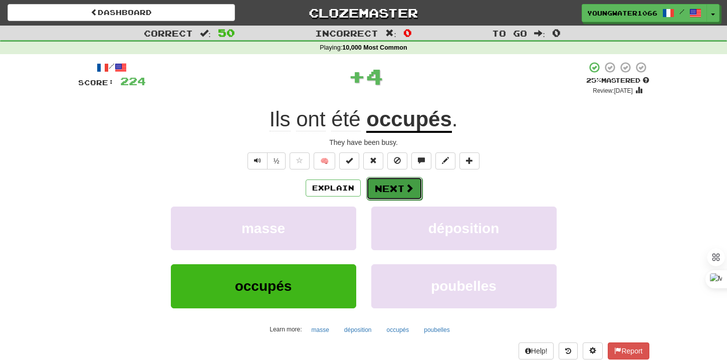
click at [379, 194] on button "Next" at bounding box center [394, 188] width 56 height 23
